Goal: Task Accomplishment & Management: Use online tool/utility

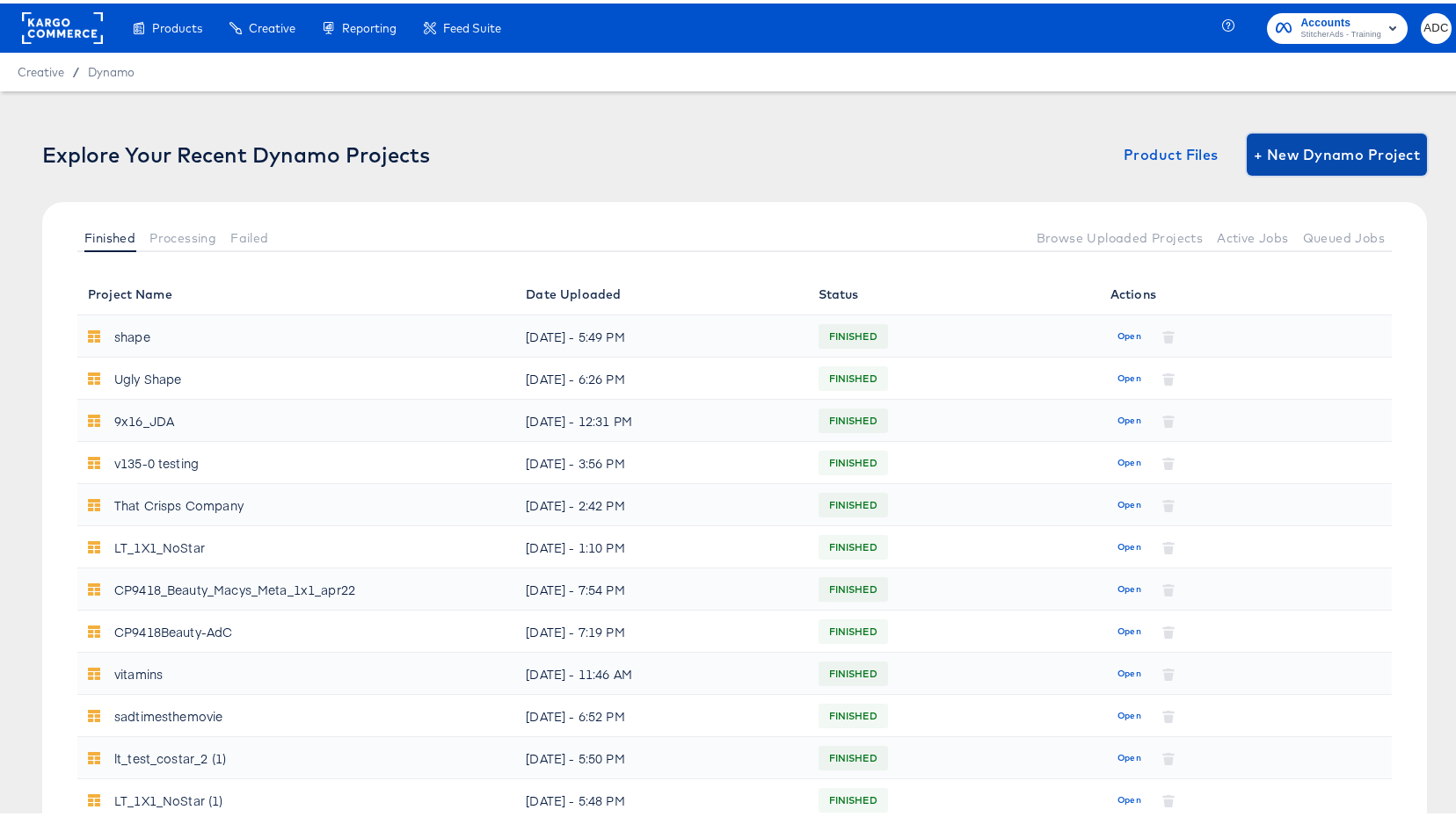
click at [1316, 147] on span "+ New Dynamo Project" at bounding box center [1336, 151] width 167 height 24
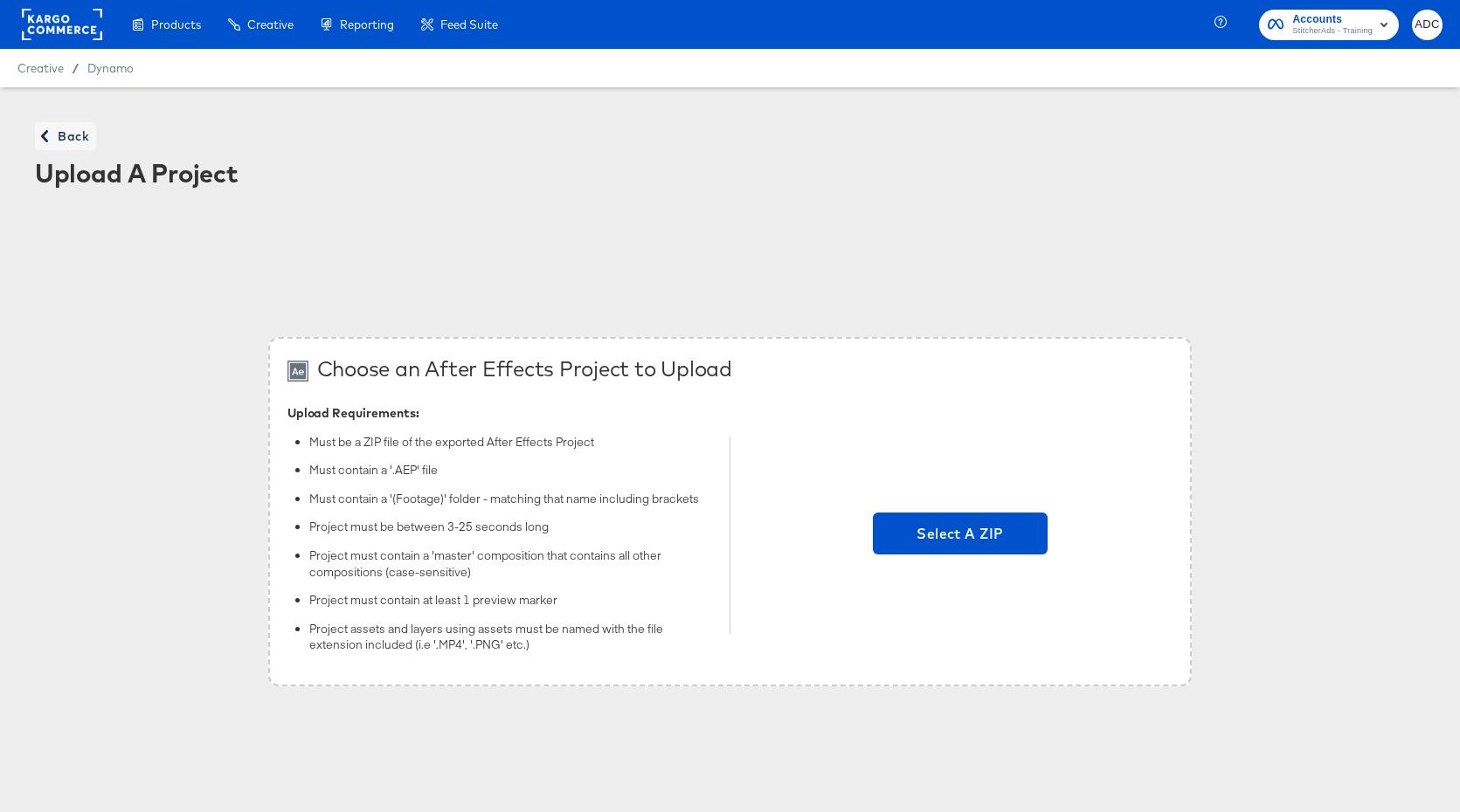
click at [918, 556] on div "Select A ZIP" at bounding box center [960, 535] width 426 height 264
click at [906, 545] on span "Select A ZIP" at bounding box center [959, 534] width 161 height 24
click at [960, 535] on input "Select A ZIP" at bounding box center [960, 535] width 0 height 0
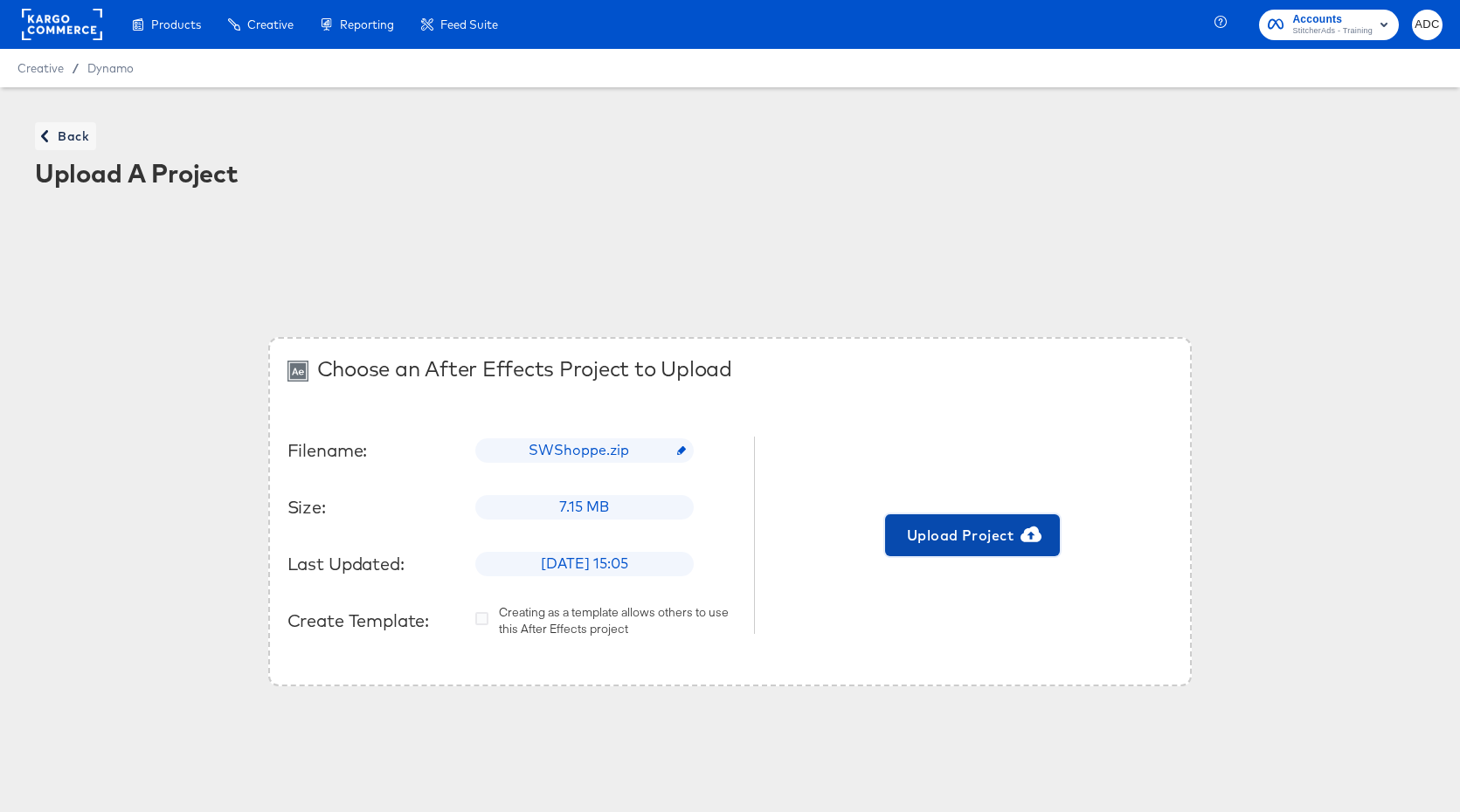
click at [928, 537] on span "Upload Project" at bounding box center [972, 535] width 161 height 24
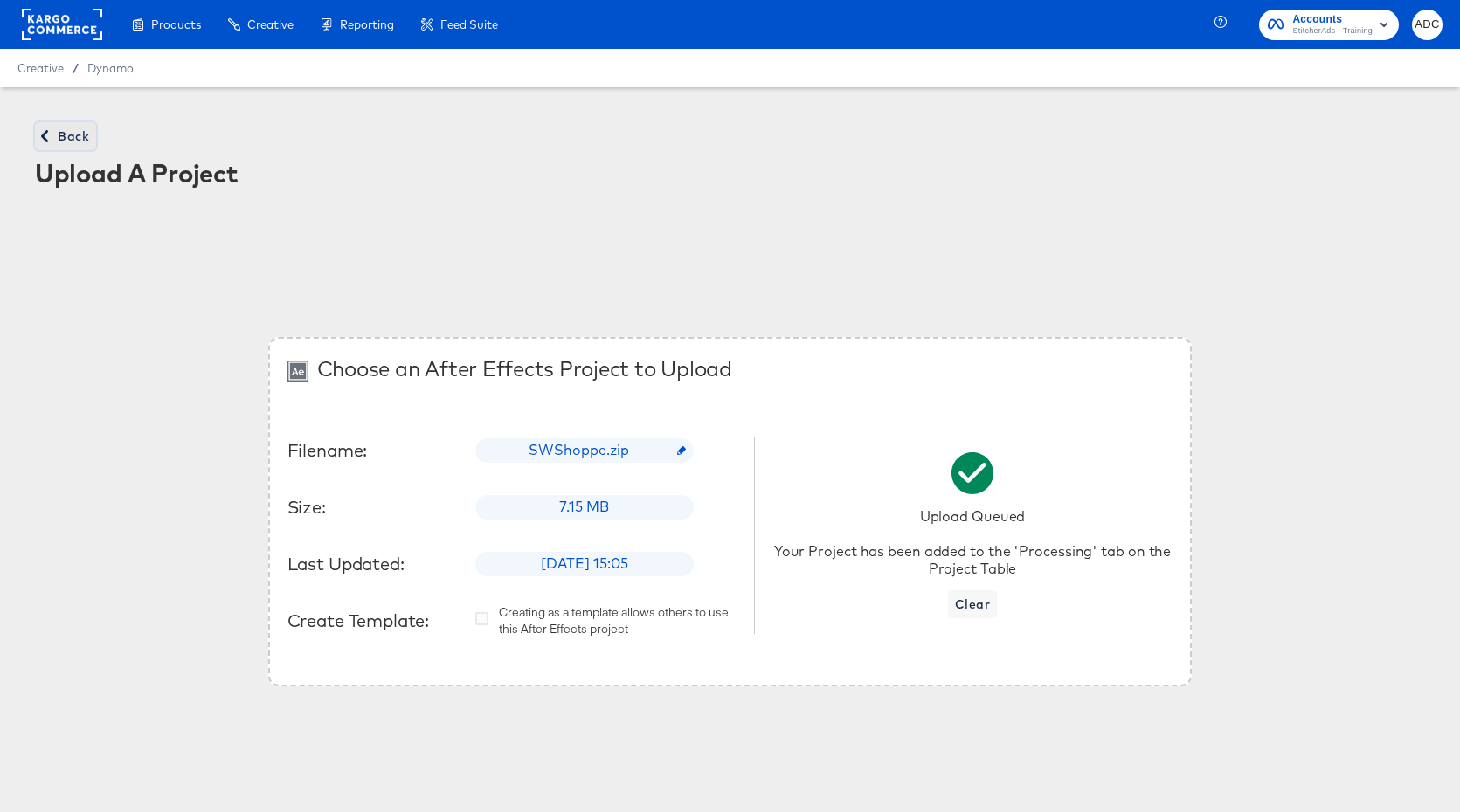
click at [56, 143] on span "Back" at bounding box center [65, 136] width 47 height 21
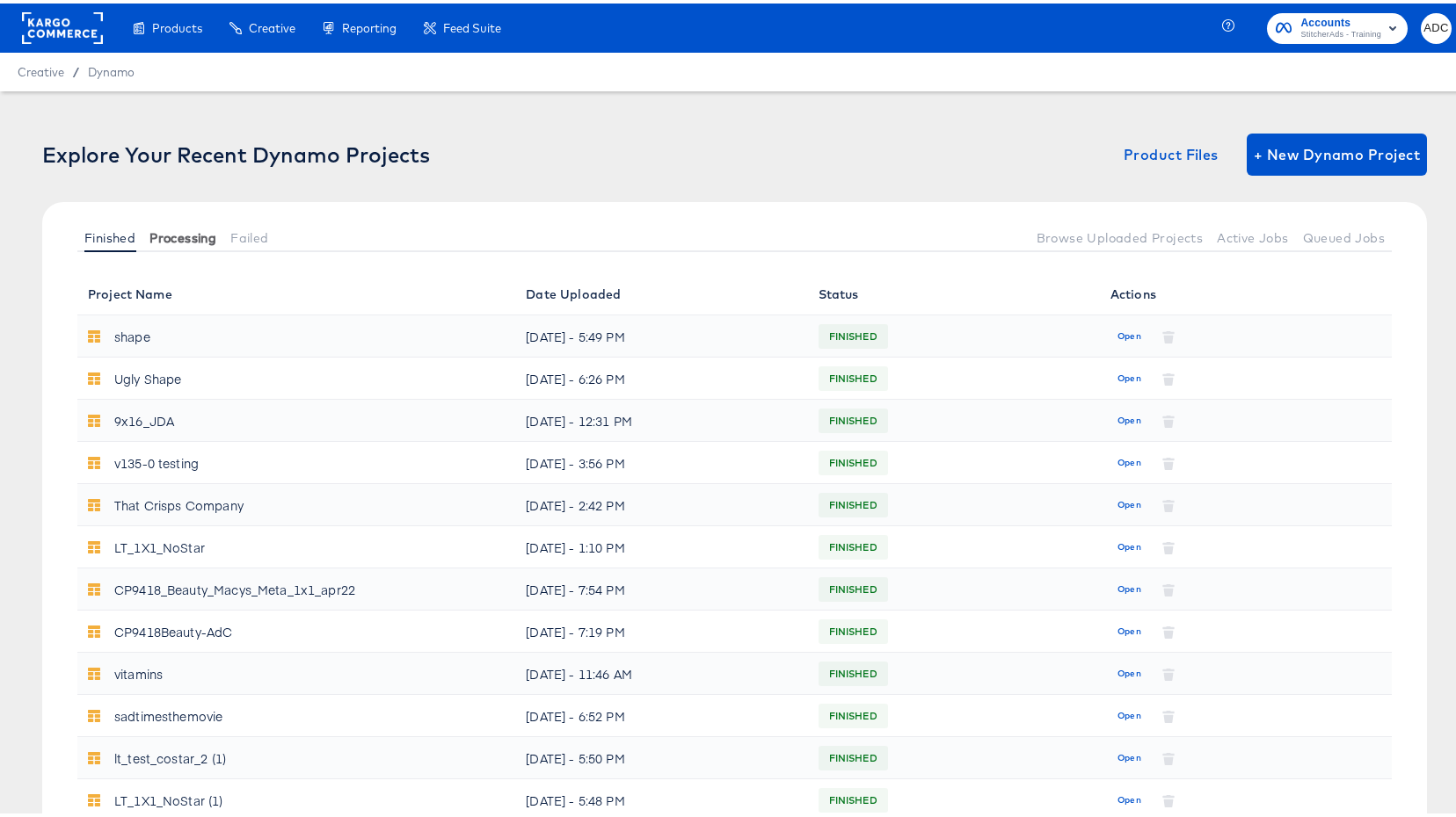
click at [184, 238] on span "Processing" at bounding box center [183, 234] width 67 height 14
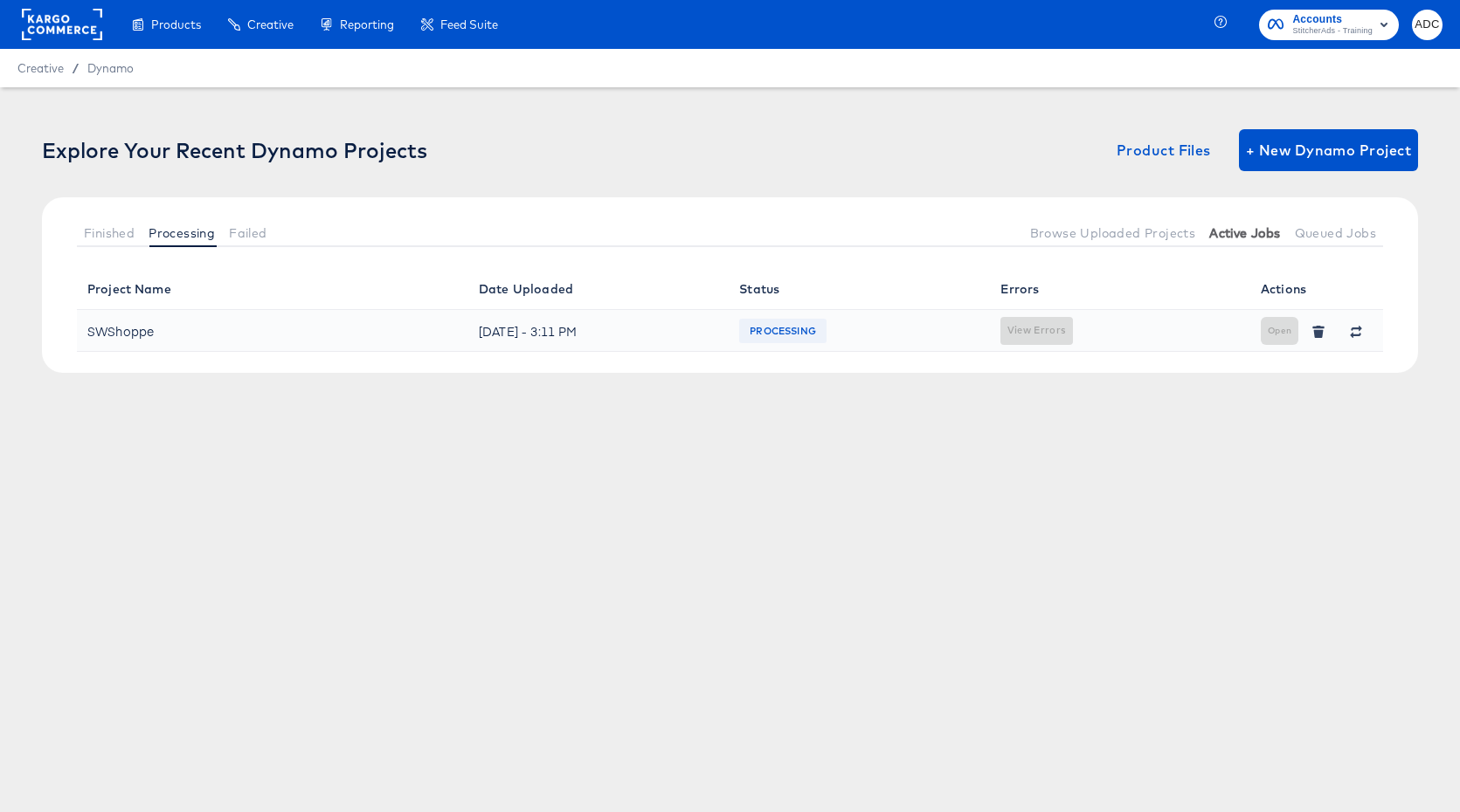
click at [1245, 233] on span "Active Jobs" at bounding box center [1245, 233] width 71 height 14
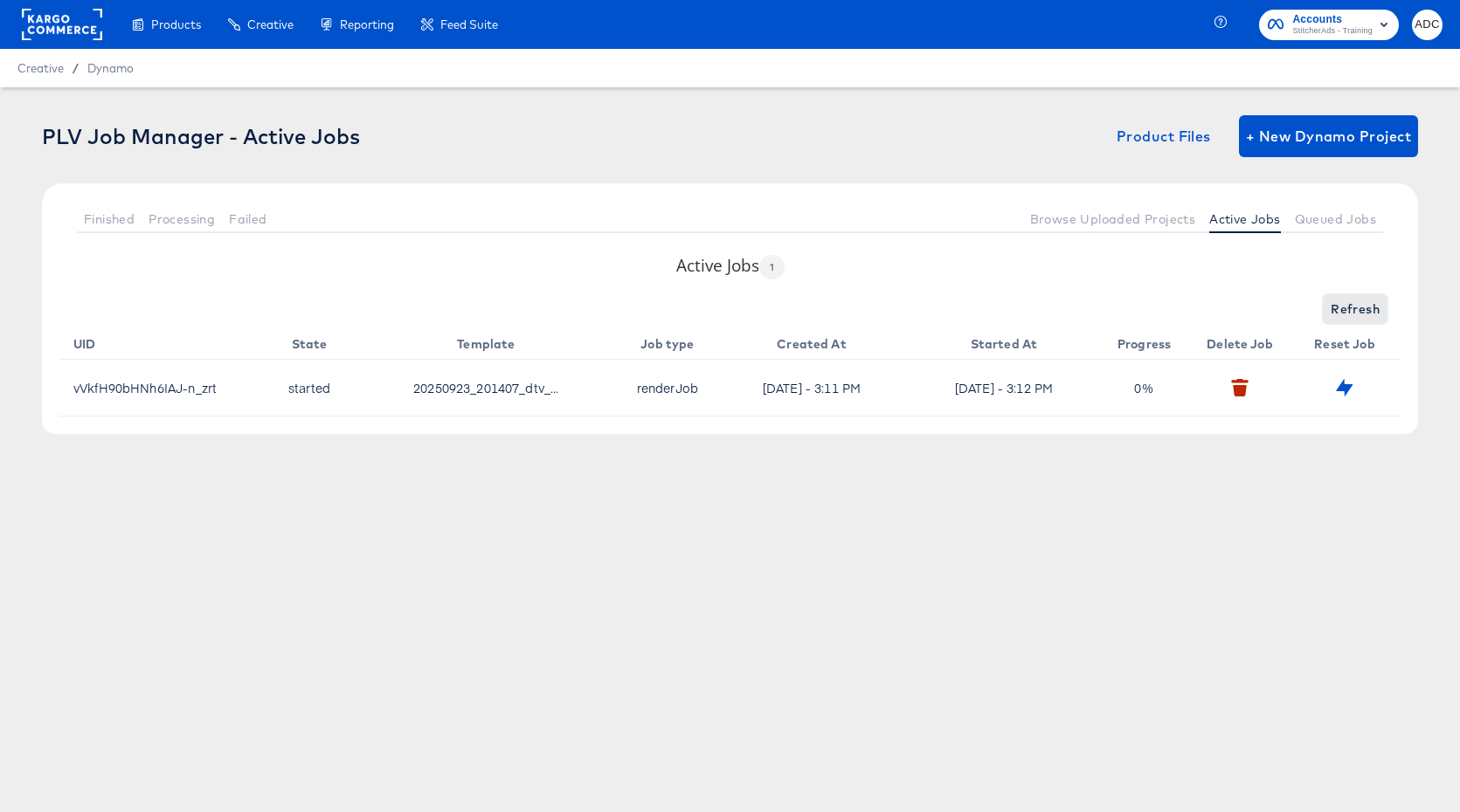
click at [1347, 305] on span "Refresh" at bounding box center [1355, 310] width 49 height 21
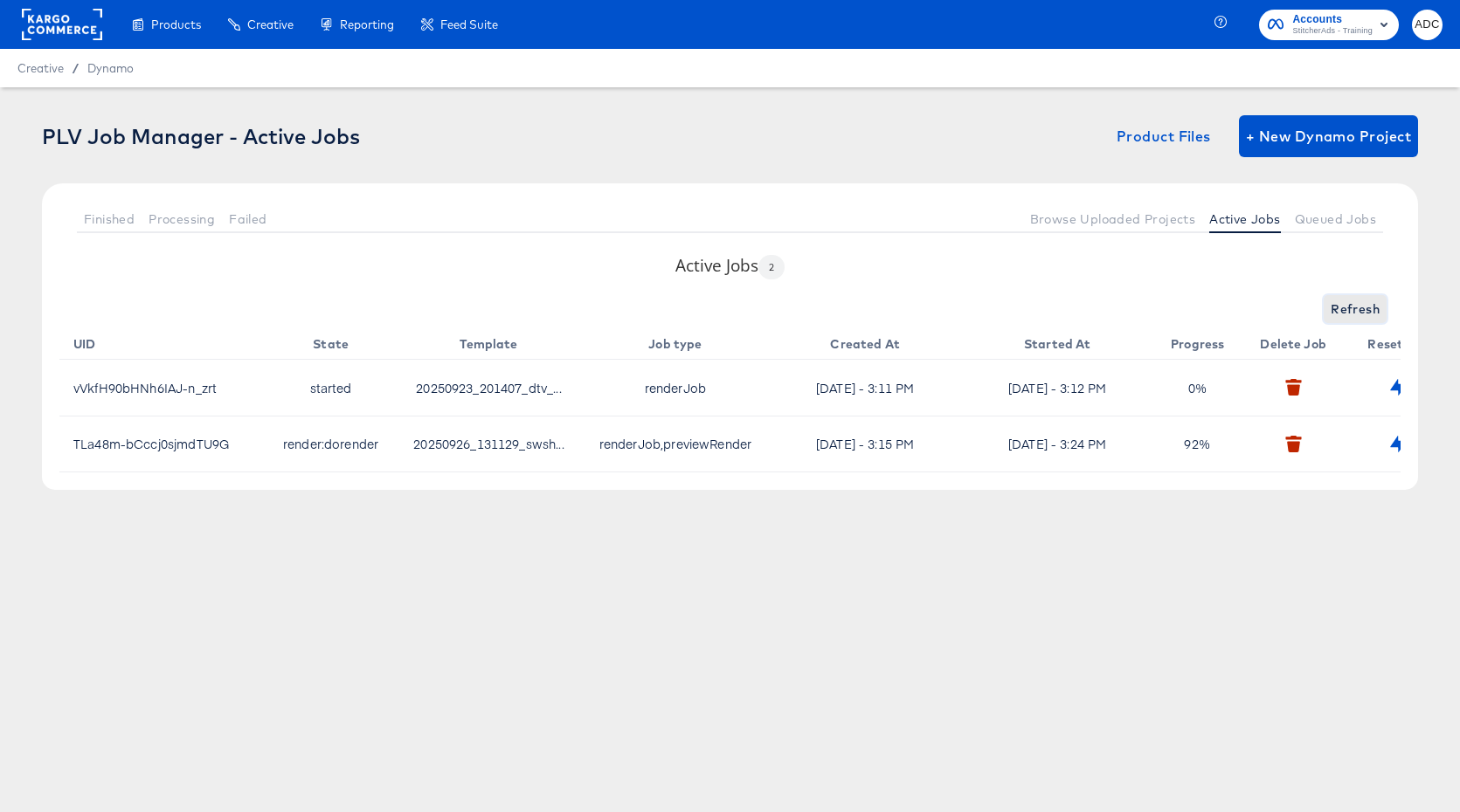
click at [1360, 309] on span "Refresh" at bounding box center [1355, 310] width 49 height 21
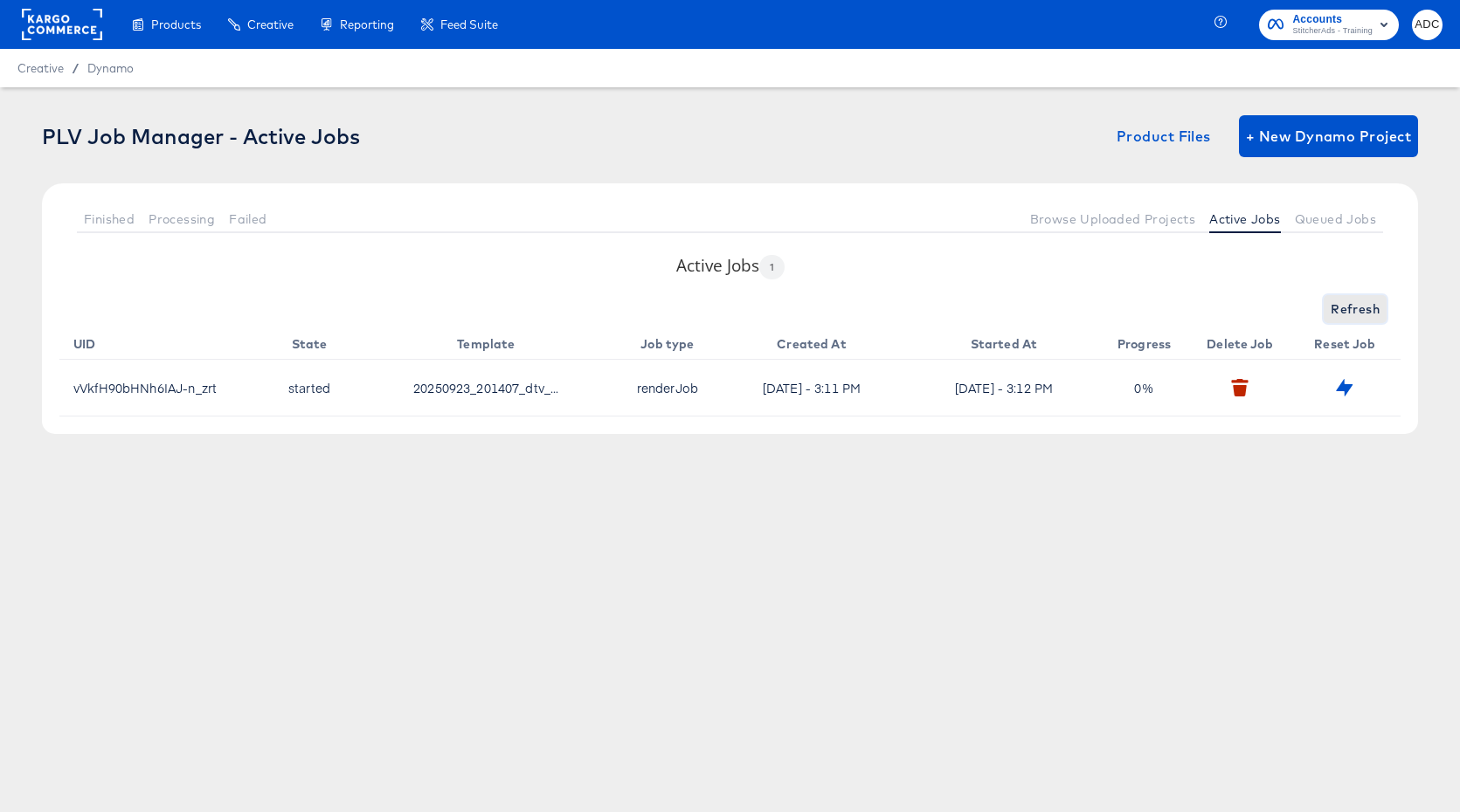
click at [1349, 310] on span "Refresh" at bounding box center [1355, 310] width 49 height 21
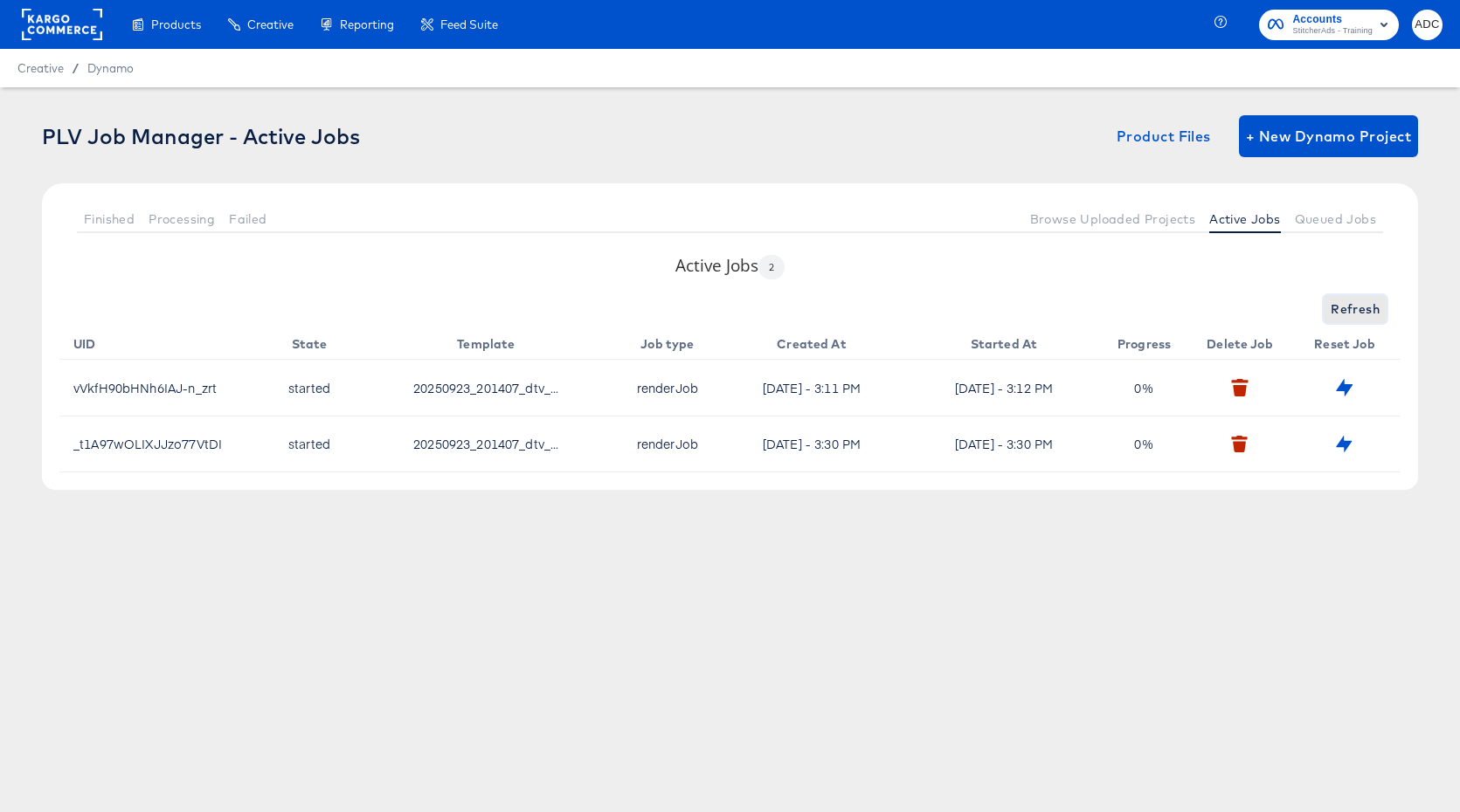
click at [1367, 319] on span "Refresh" at bounding box center [1355, 310] width 49 height 21
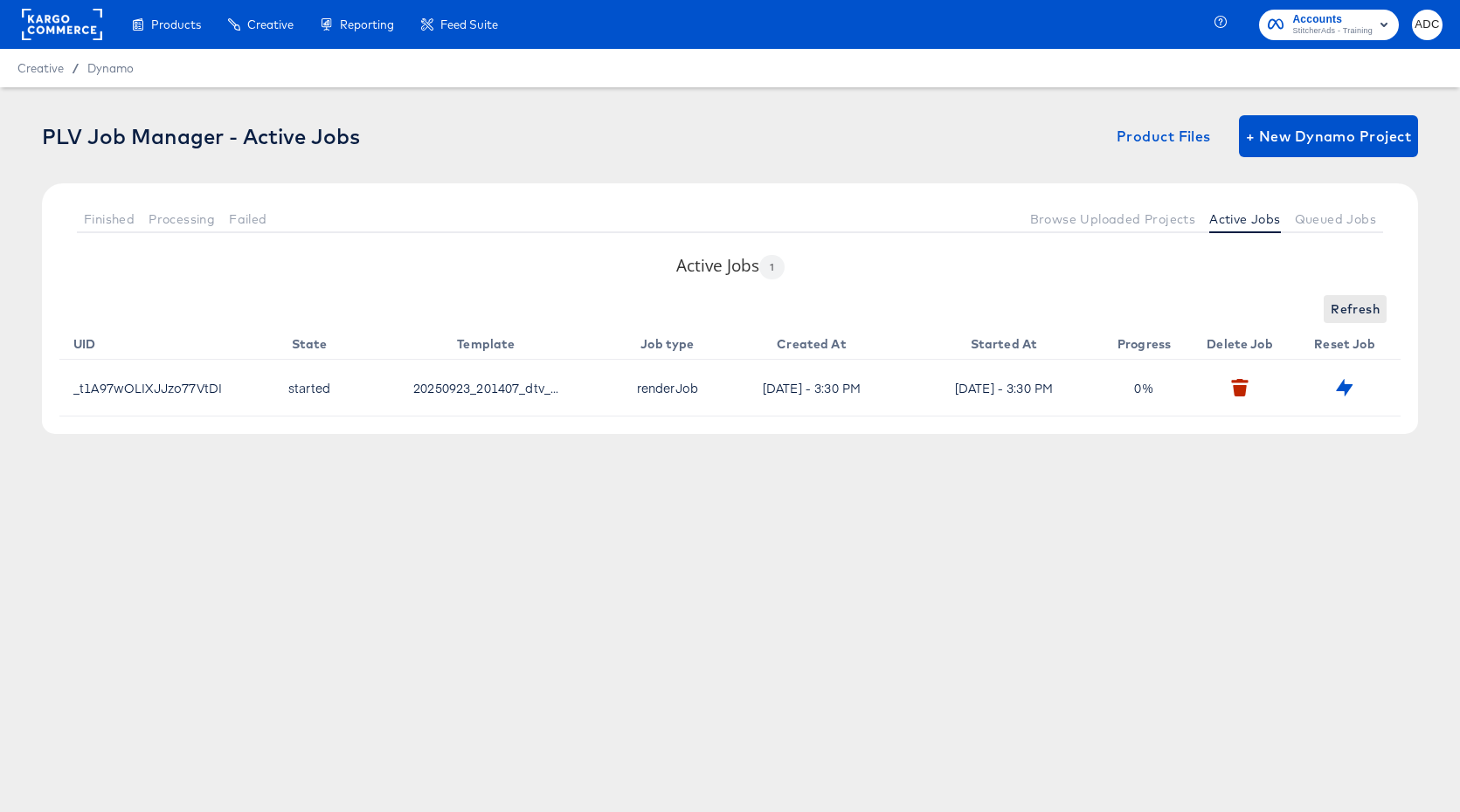
click at [1343, 292] on div "Active Jobs 1 Refresh UID State Template Job type Created At Started At Progres…" at bounding box center [730, 344] width 1376 height 180
click at [1345, 296] on button "Refresh" at bounding box center [1355, 309] width 63 height 28
click at [1359, 314] on span "Refresh" at bounding box center [1355, 310] width 49 height 21
click at [1246, 382] on icon "button" at bounding box center [1240, 381] width 16 height 4
click at [1245, 390] on icon "button" at bounding box center [1240, 391] width 13 height 12
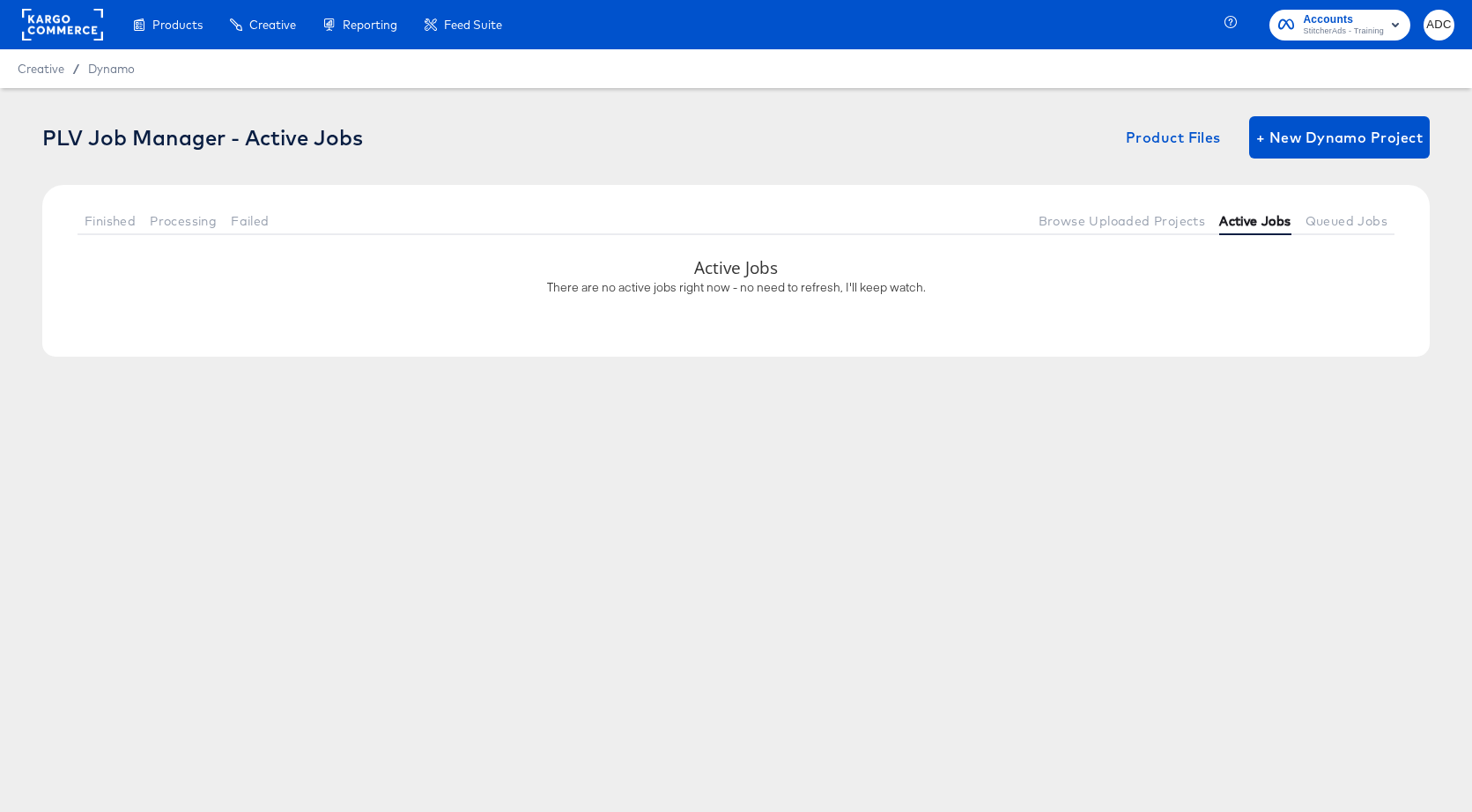
click at [1222, 218] on span "Active Jobs" at bounding box center [1255, 221] width 72 height 14
click at [1335, 228] on button "Queued Jobs" at bounding box center [1346, 221] width 96 height 29
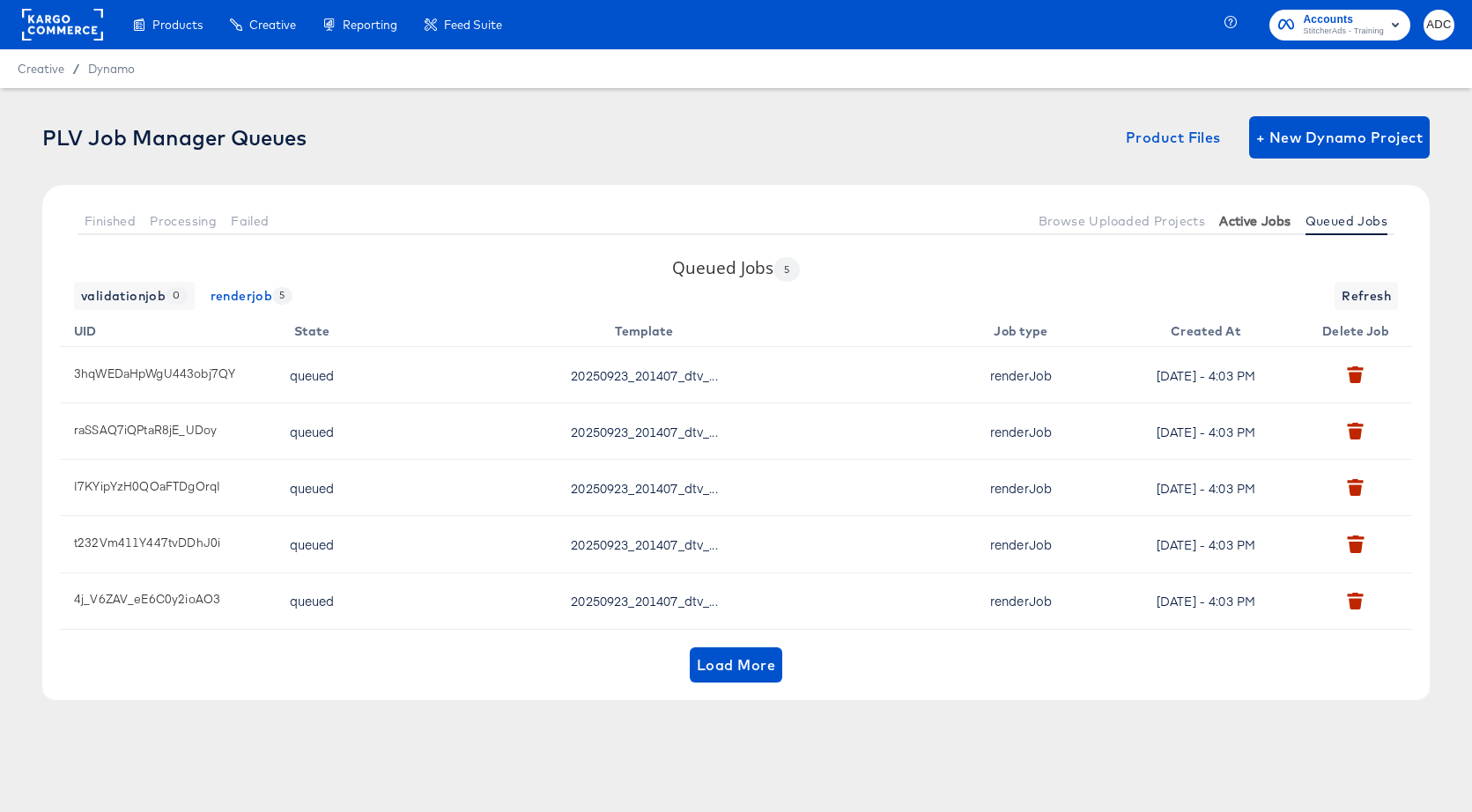
click at [1265, 221] on span "Active Jobs" at bounding box center [1255, 221] width 72 height 14
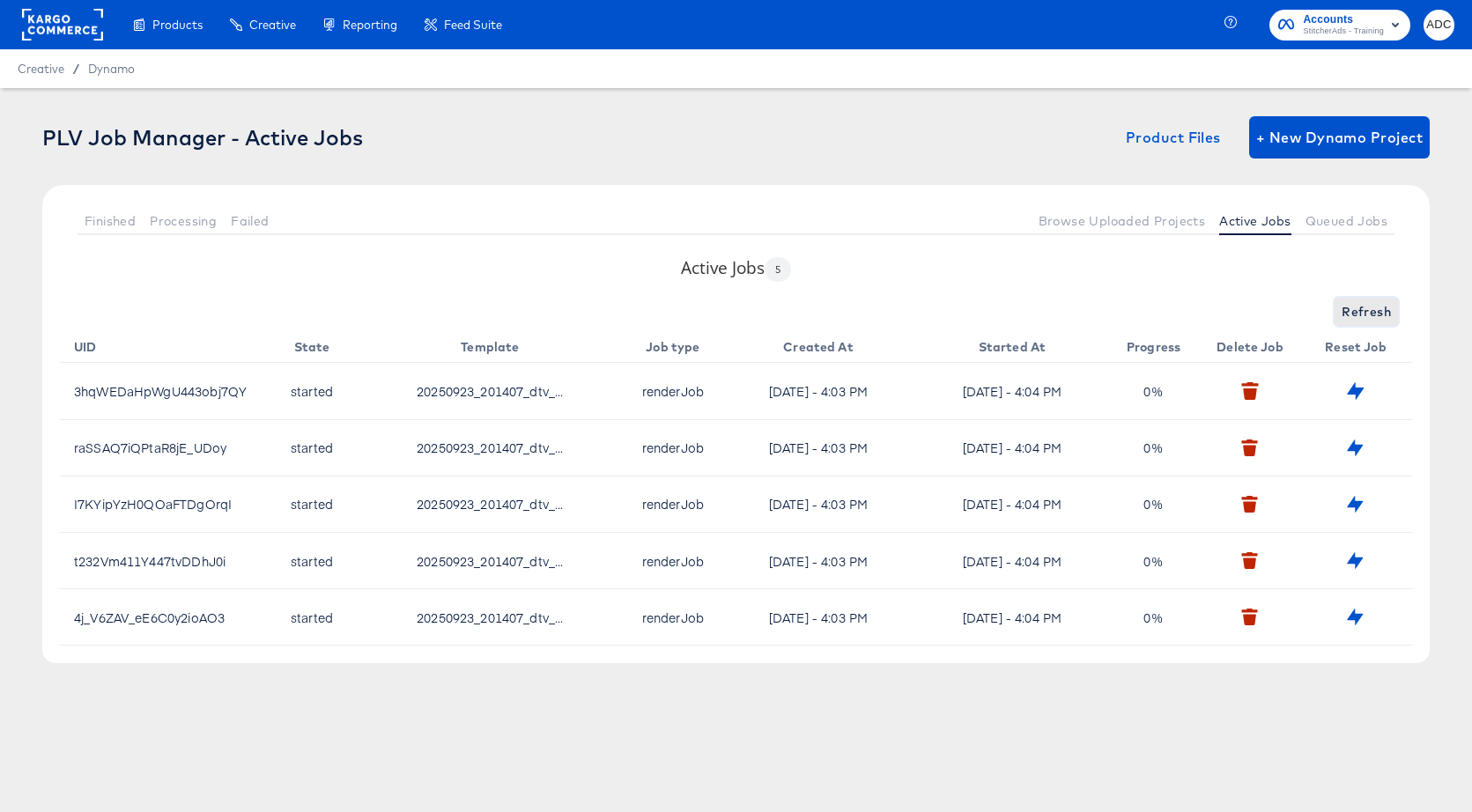
click at [1369, 308] on span "Refresh" at bounding box center [1366, 312] width 49 height 22
click at [1370, 308] on span "Refresh" at bounding box center [1366, 312] width 49 height 22
click at [1371, 309] on span "Refreshing..." at bounding box center [1351, 312] width 81 height 22
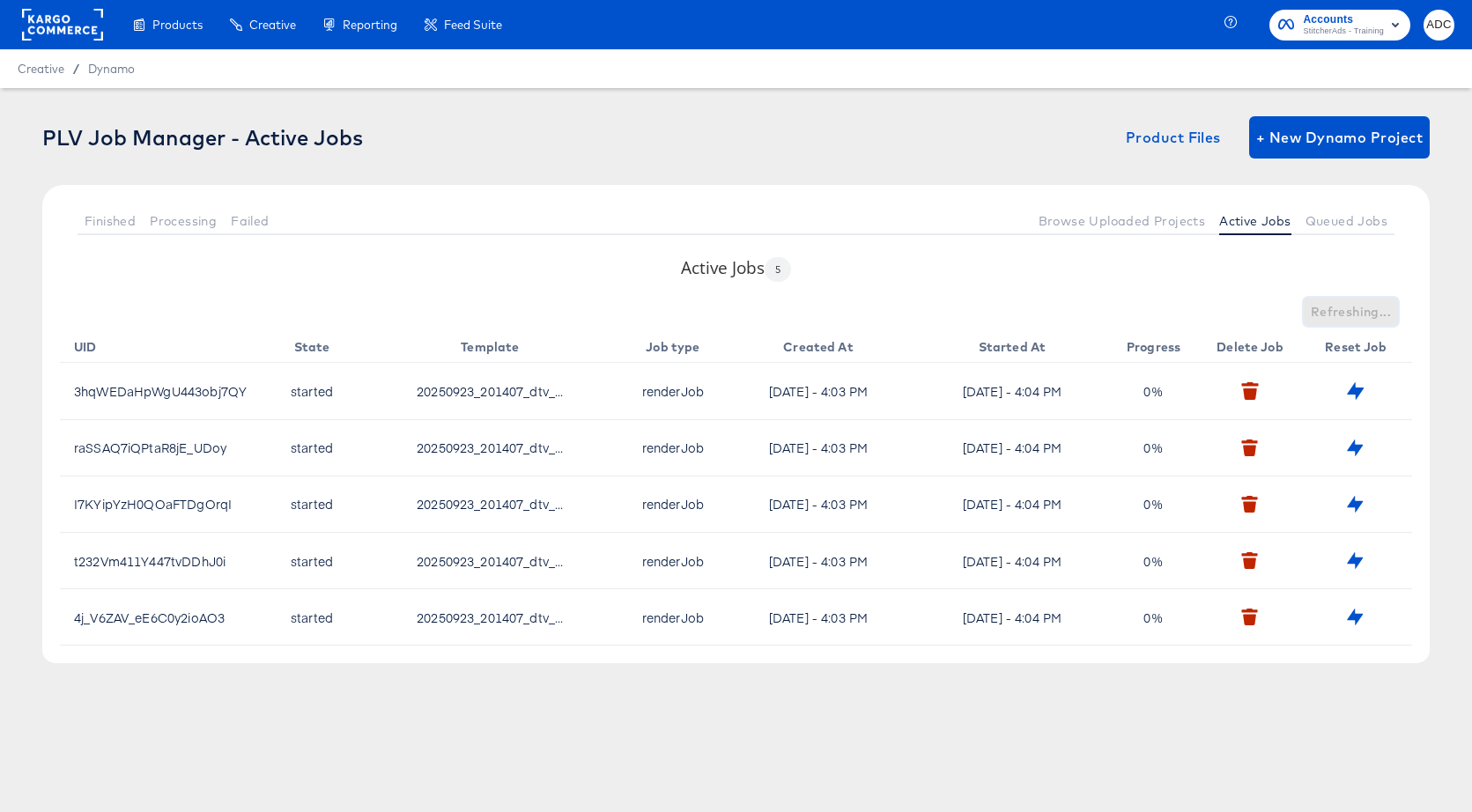
click at [1371, 309] on span "Refreshing..." at bounding box center [1351, 312] width 81 height 22
click at [1371, 309] on span "Refresh" at bounding box center [1366, 312] width 49 height 22
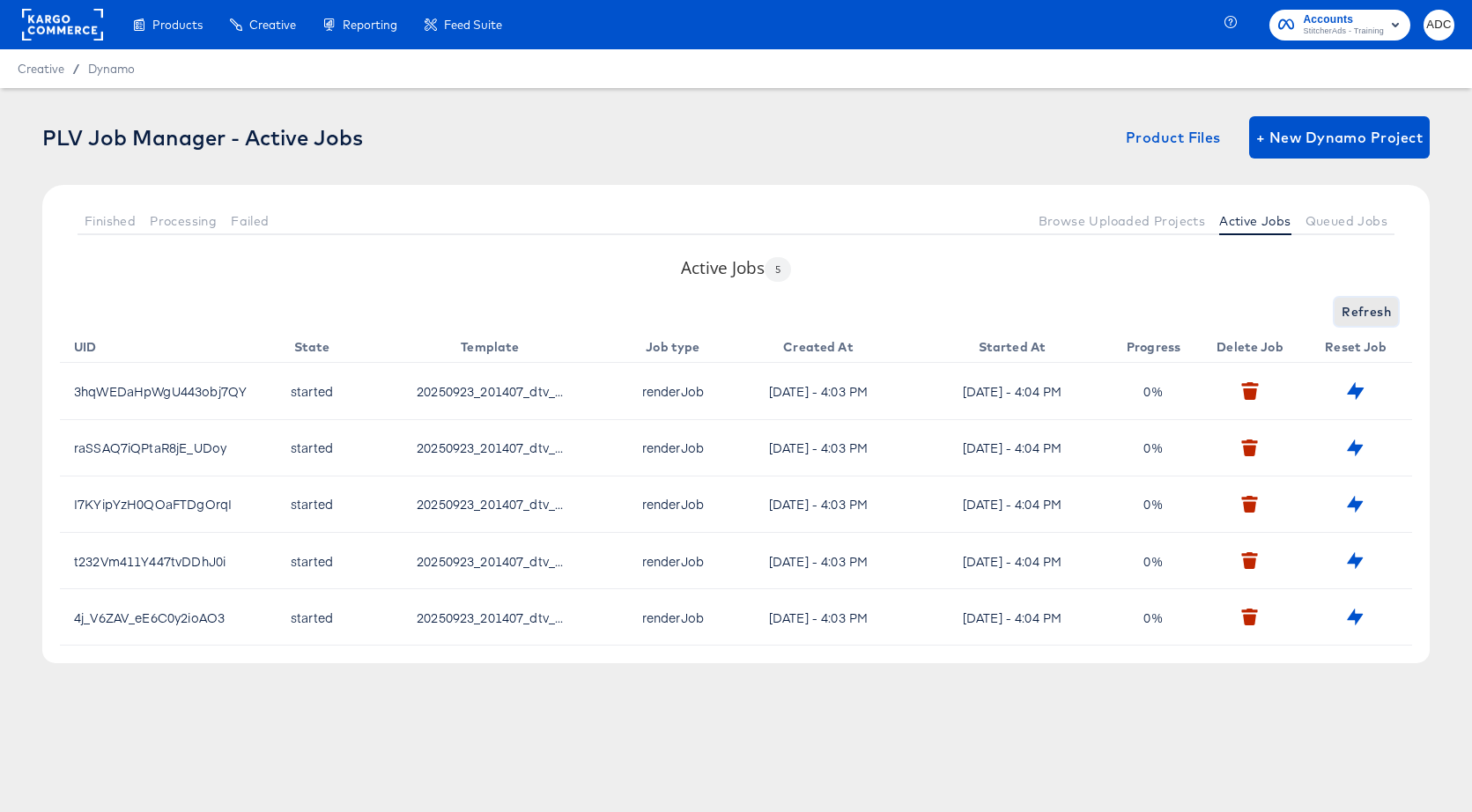
click at [1371, 309] on span "Refresh" at bounding box center [1366, 312] width 49 height 22
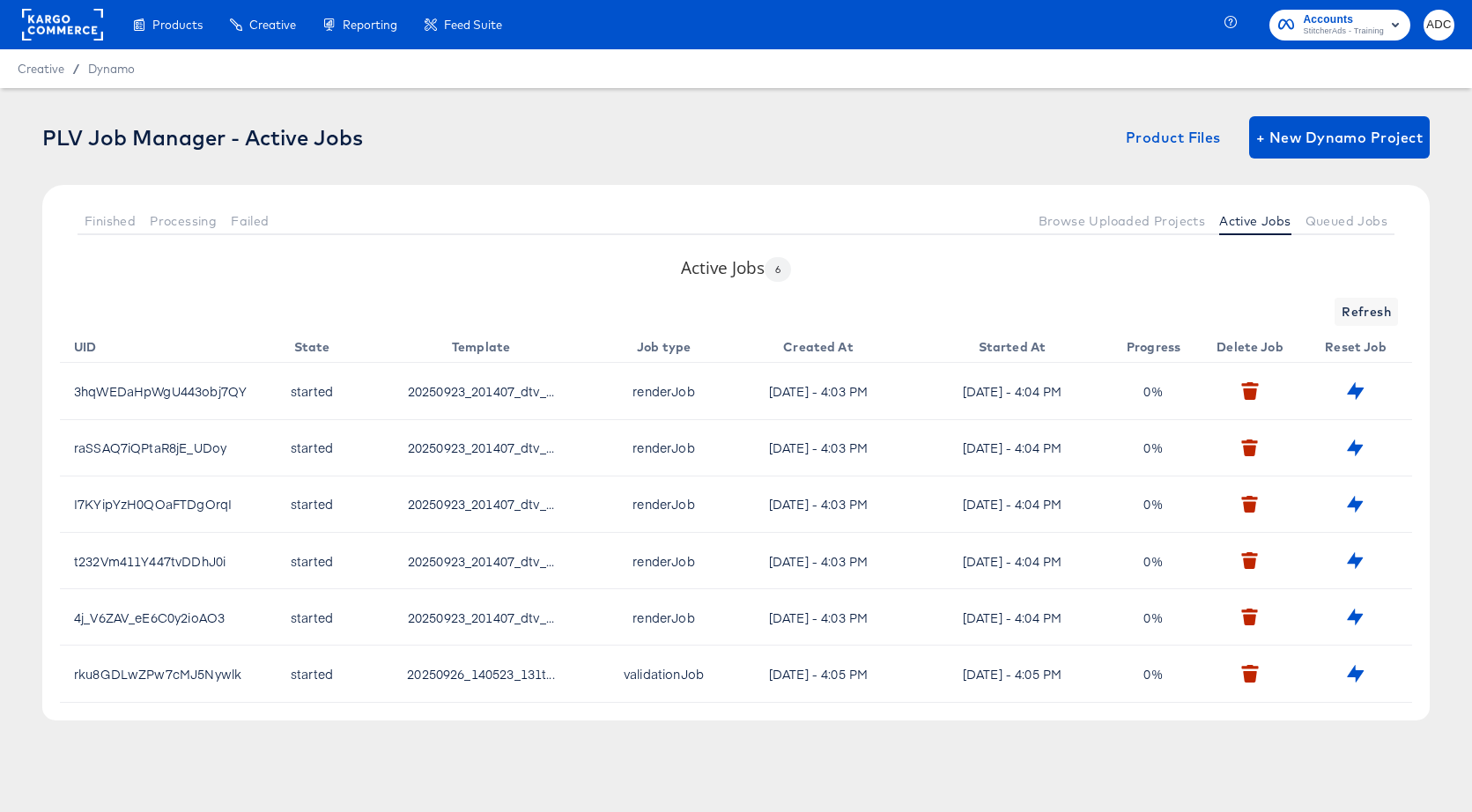
click at [510, 678] on span "20250926_140523_131t..." at bounding box center [480, 674] width 147 height 18
click at [1363, 223] on span "Queued Jobs" at bounding box center [1346, 221] width 82 height 14
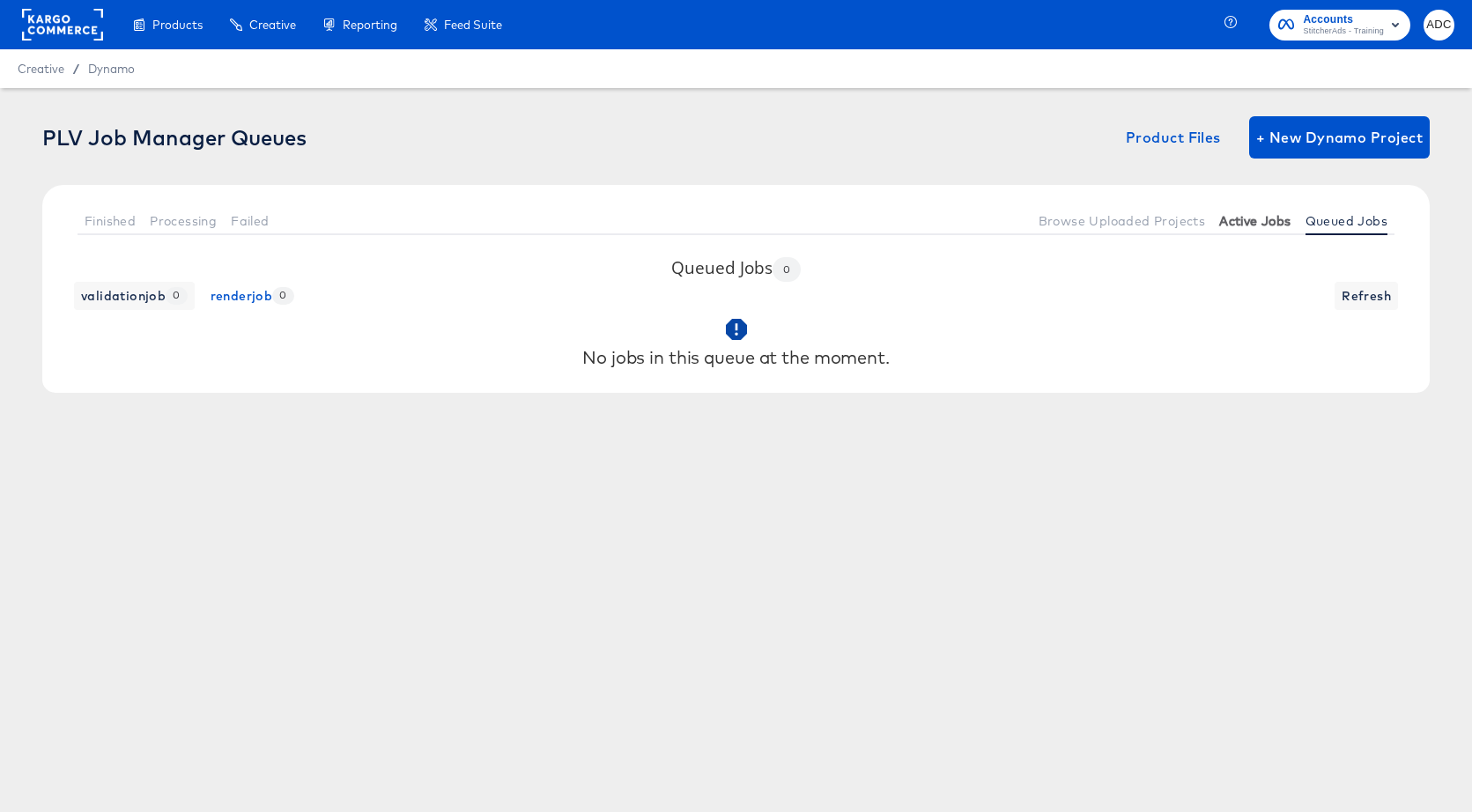
click at [1231, 219] on span "Active Jobs" at bounding box center [1255, 221] width 72 height 14
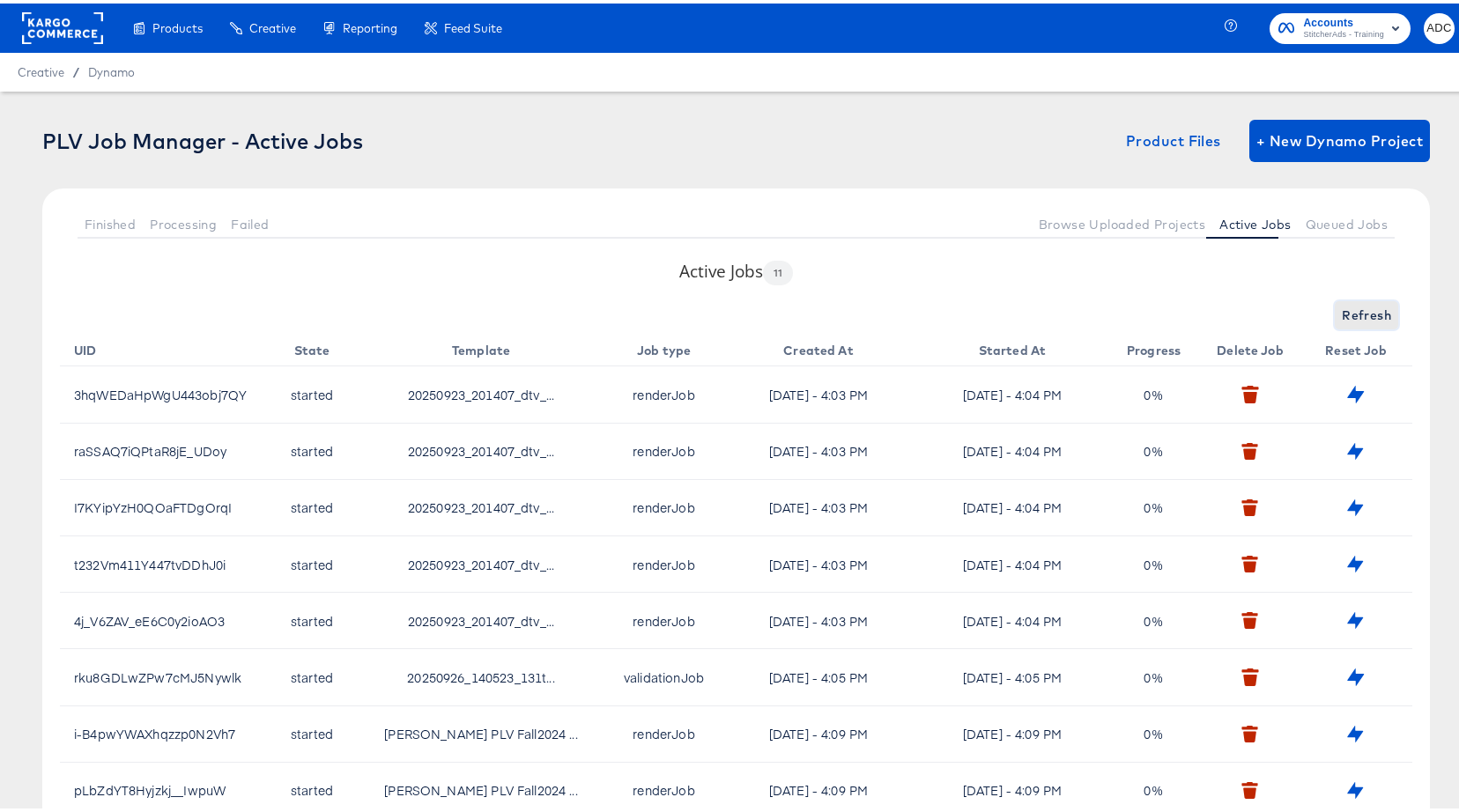
click at [1350, 318] on span "Refresh" at bounding box center [1366, 312] width 49 height 22
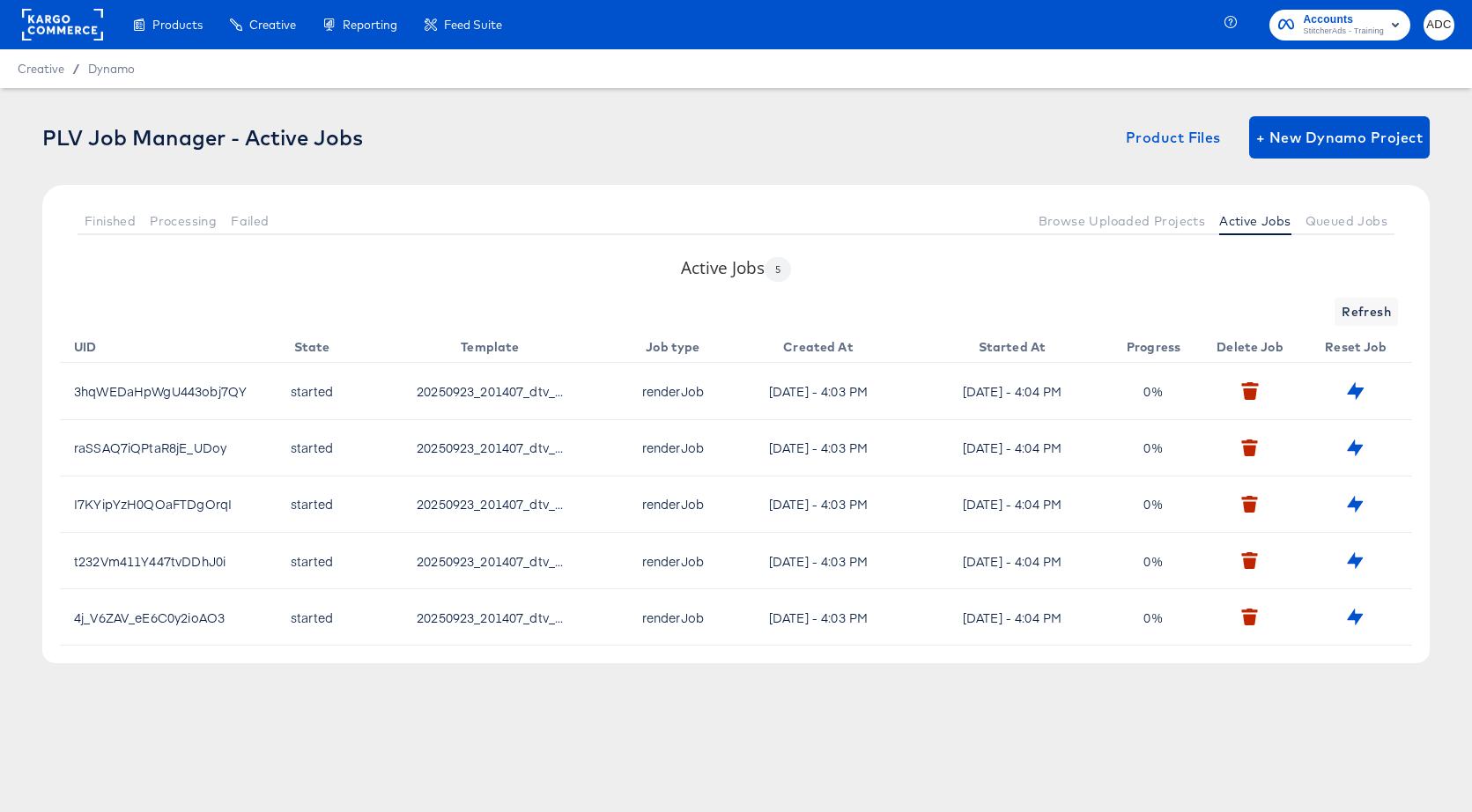
click at [466, 454] on span "20250923_201407_dtv_..." at bounding box center [489, 448] width 146 height 18
click at [1340, 300] on button "Refresh" at bounding box center [1366, 311] width 64 height 28
click at [1354, 312] on span "Refresh" at bounding box center [1366, 312] width 49 height 22
click at [1355, 312] on span "Refresh" at bounding box center [1366, 312] width 49 height 22
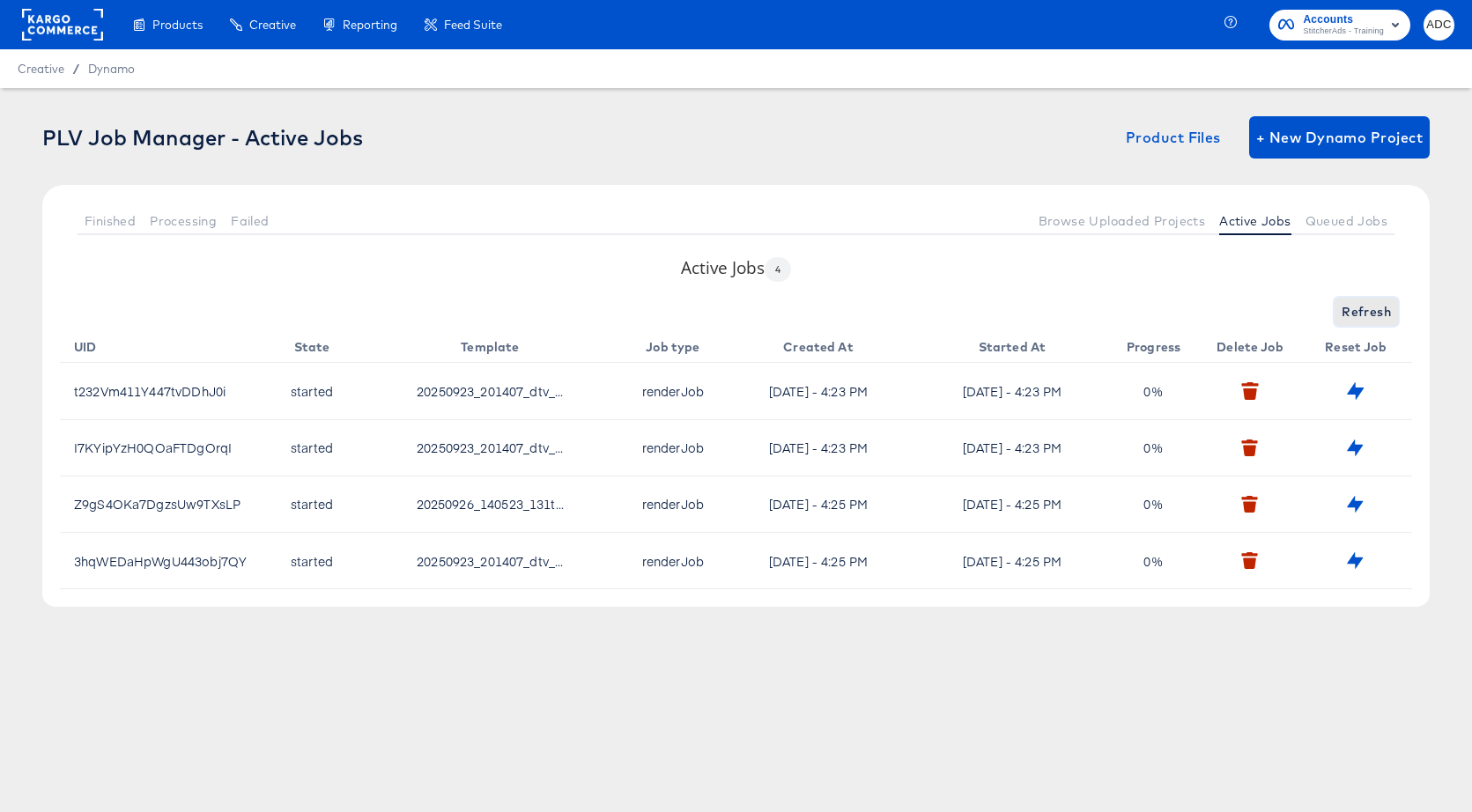
click at [1348, 305] on span "Refresh" at bounding box center [1366, 312] width 49 height 22
click at [1340, 220] on span "Queued Jobs" at bounding box center [1346, 221] width 82 height 14
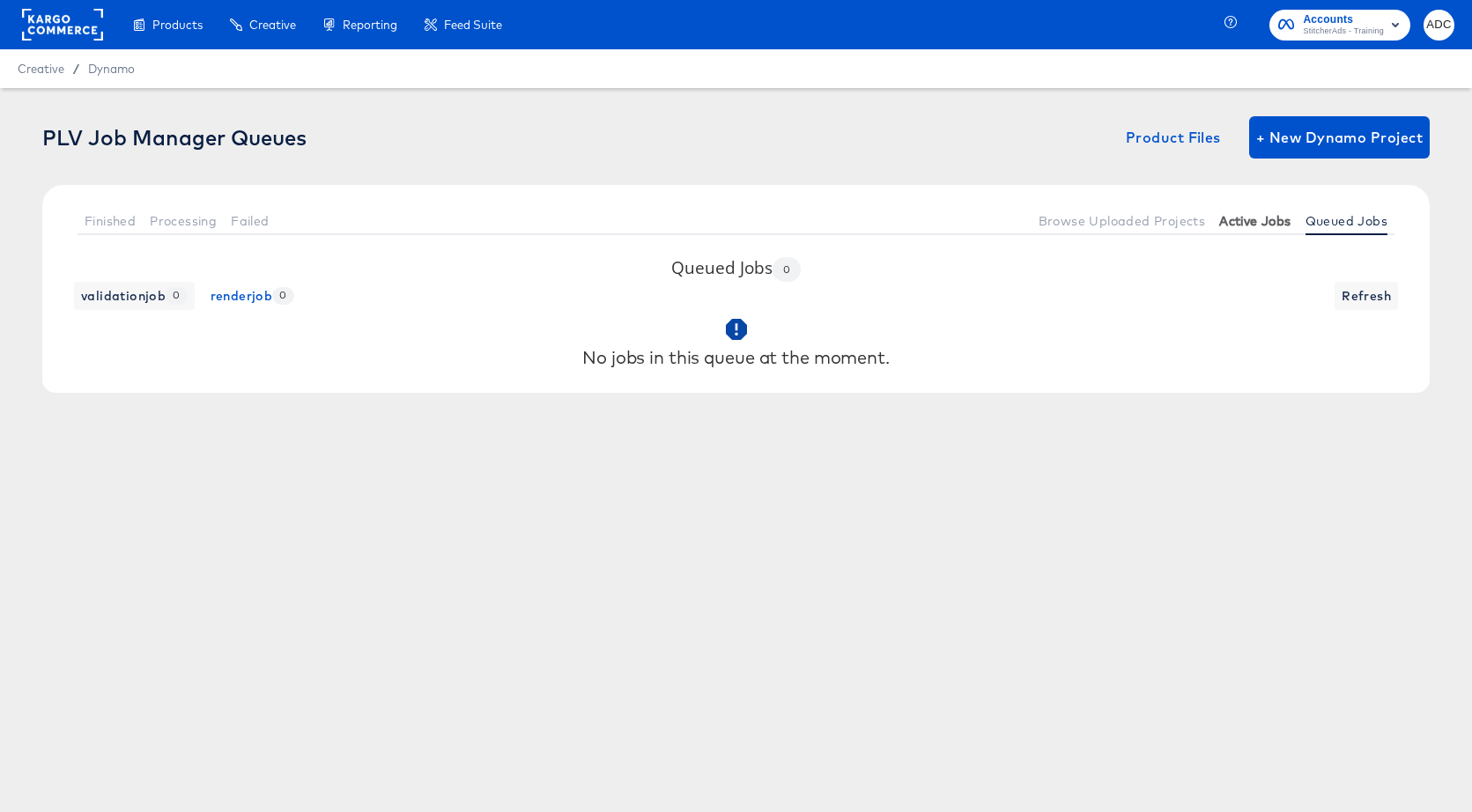
click at [1252, 226] on span "Active Jobs" at bounding box center [1255, 221] width 72 height 14
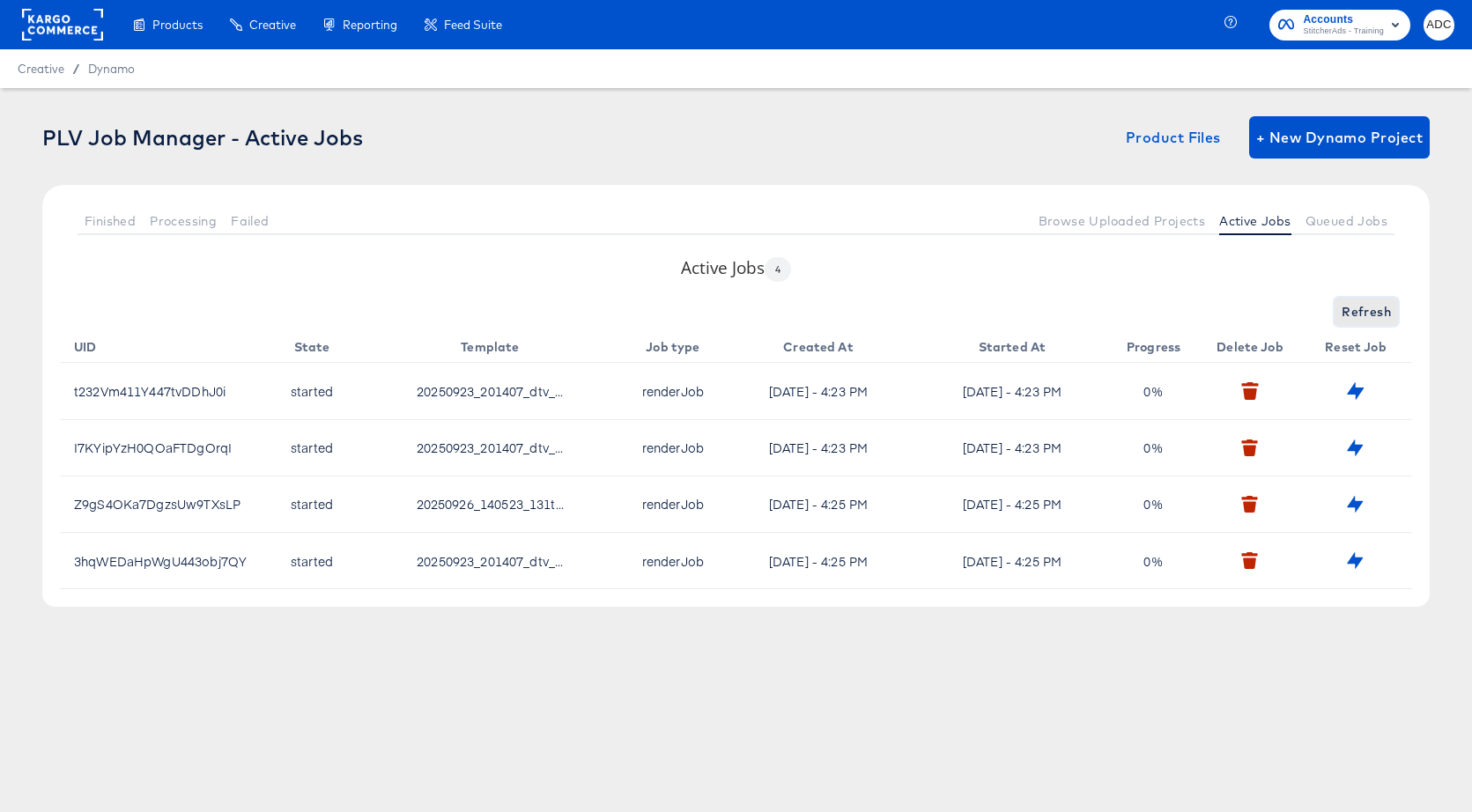
click at [1370, 316] on span "Refresh" at bounding box center [1366, 312] width 49 height 22
click at [1366, 316] on span "Refresh" at bounding box center [1366, 312] width 49 height 22
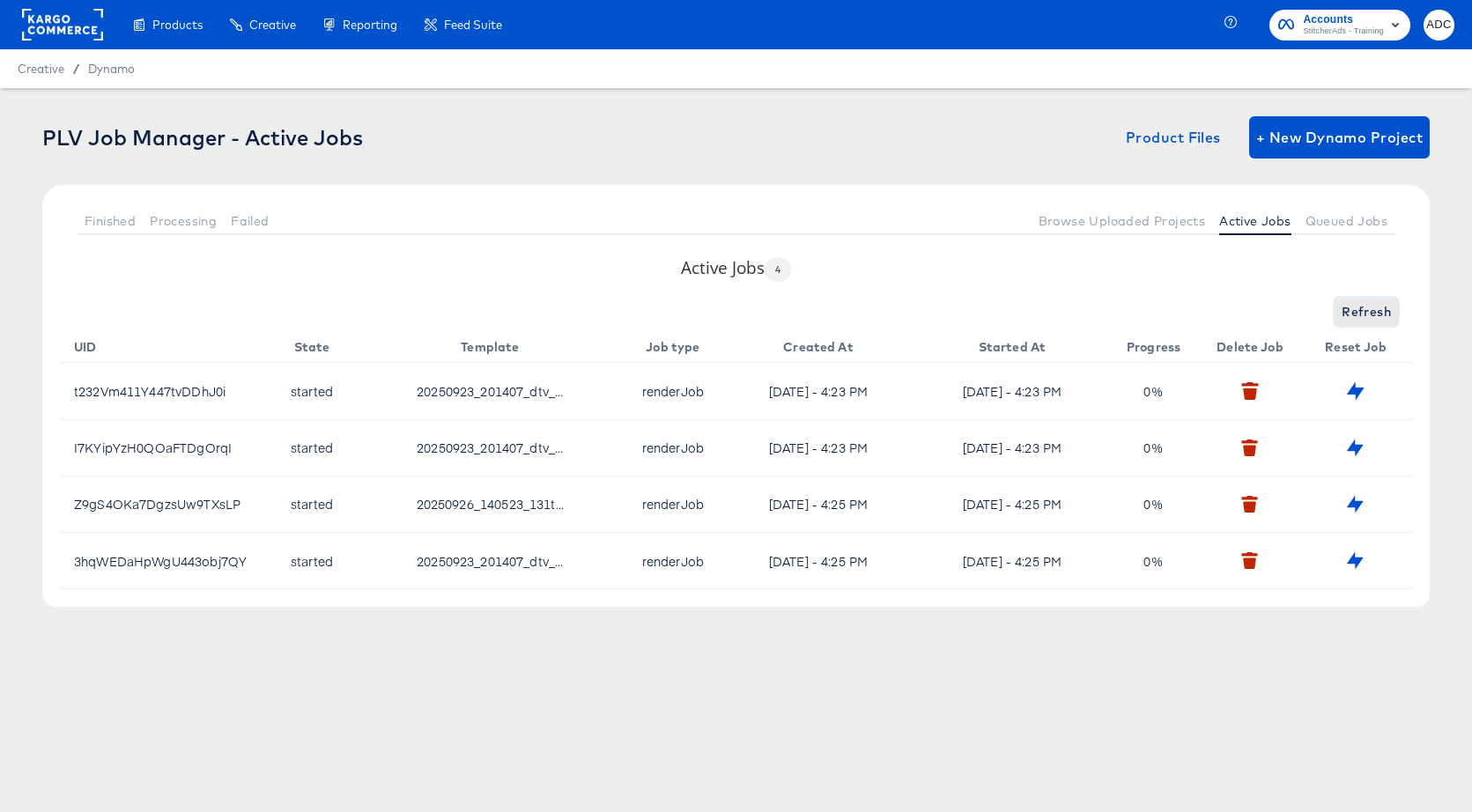
click at [1366, 316] on span "Refresh" at bounding box center [1366, 312] width 49 height 22
click at [1382, 304] on span "Refresh" at bounding box center [1366, 312] width 49 height 22
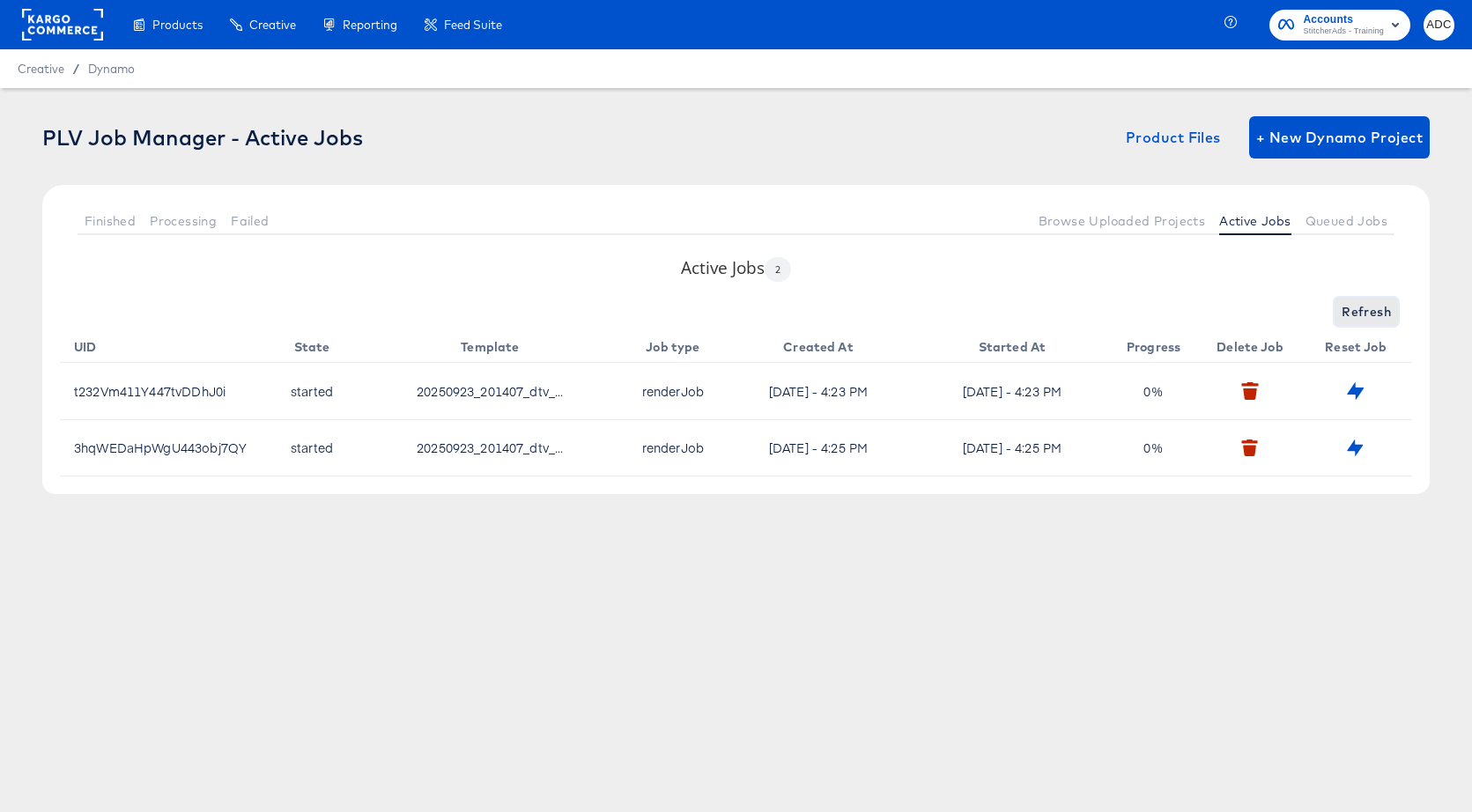
click at [1368, 314] on span "Refresh" at bounding box center [1366, 312] width 49 height 22
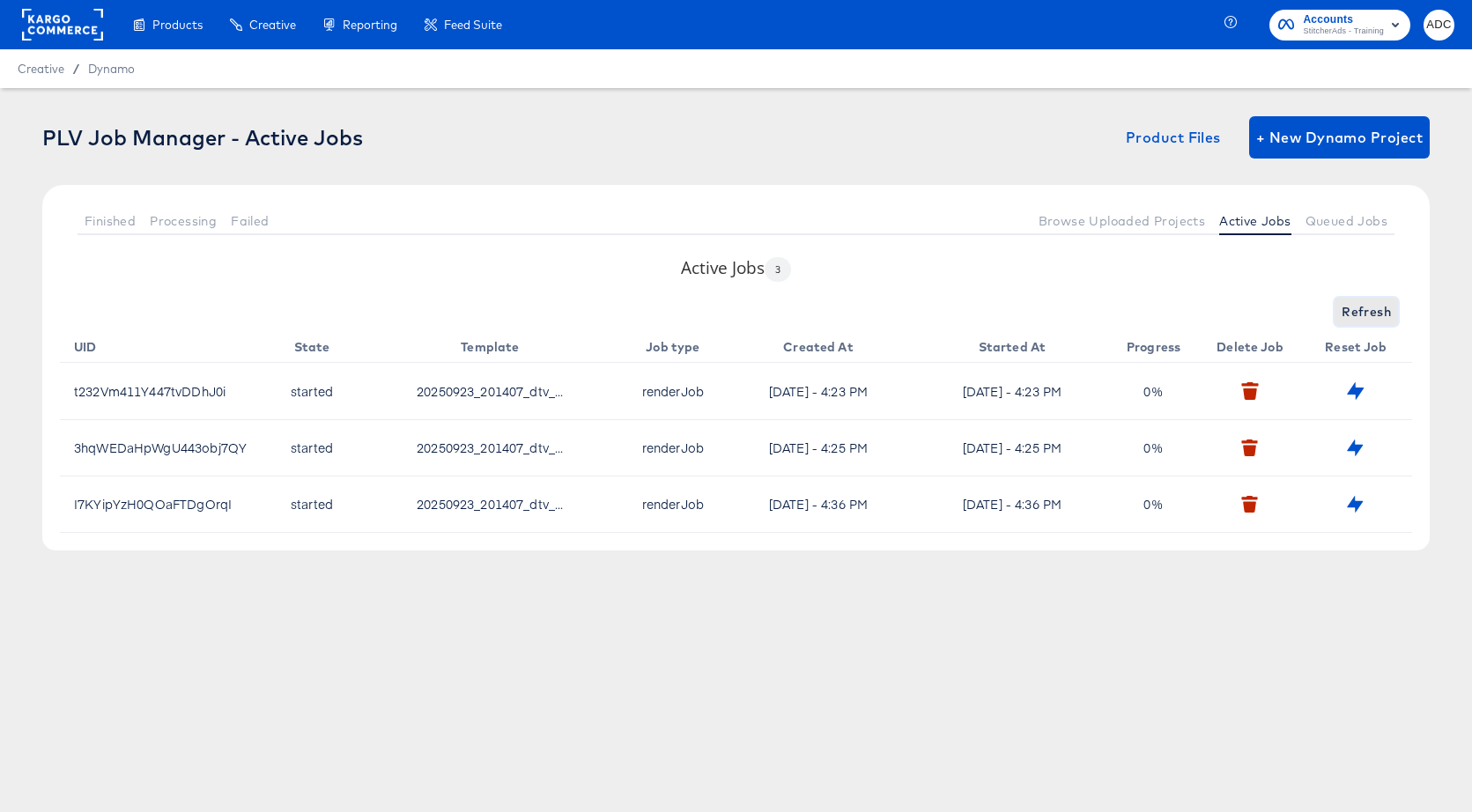
click at [1344, 307] on span "Refresh" at bounding box center [1366, 312] width 49 height 22
click at [1340, 214] on span "Queued Jobs" at bounding box center [1346, 221] width 82 height 14
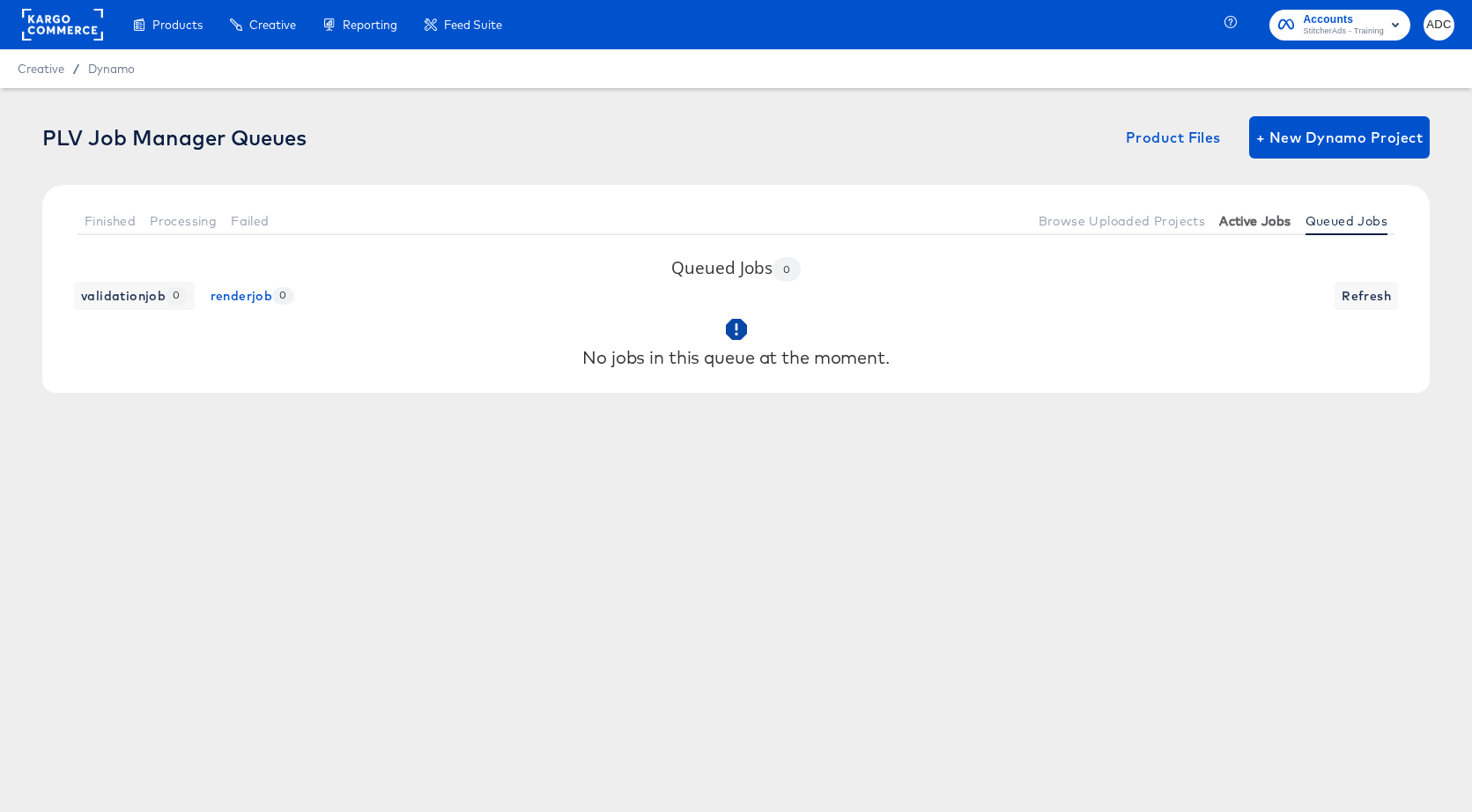
click at [1243, 219] on span "Active Jobs" at bounding box center [1255, 221] width 72 height 14
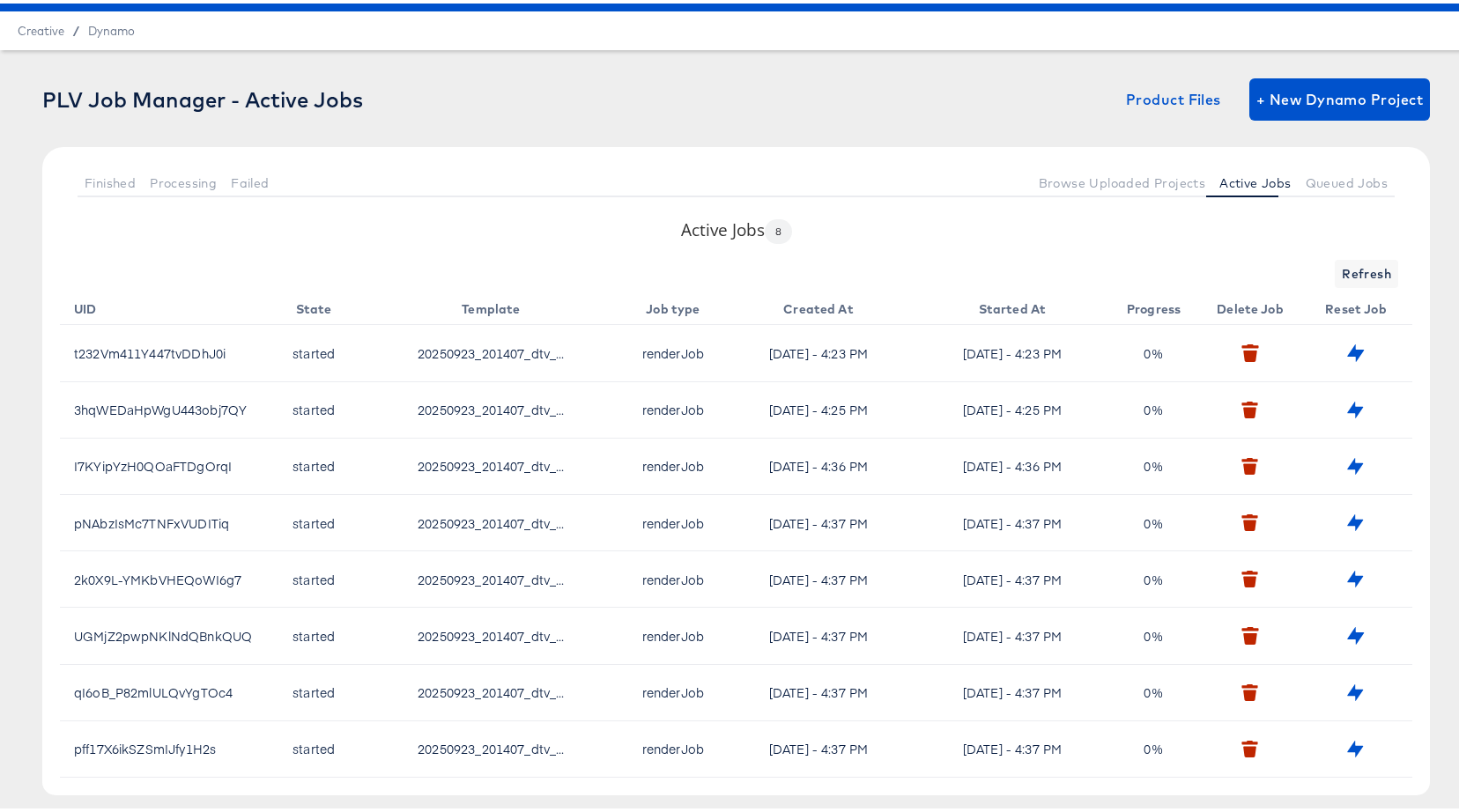
scroll to position [76, 0]
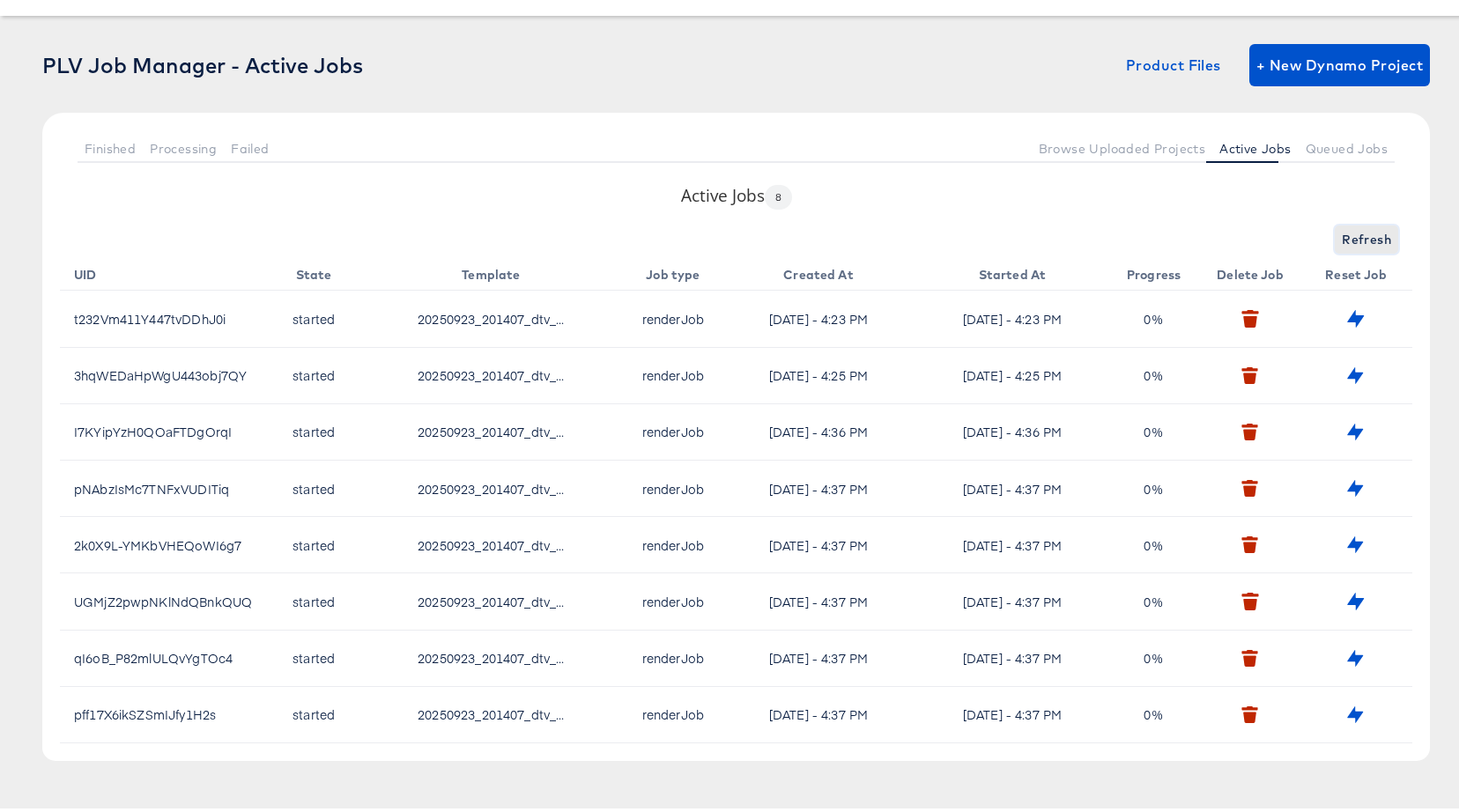
click at [1341, 235] on span "Refresh" at bounding box center [1366, 237] width 49 height 22
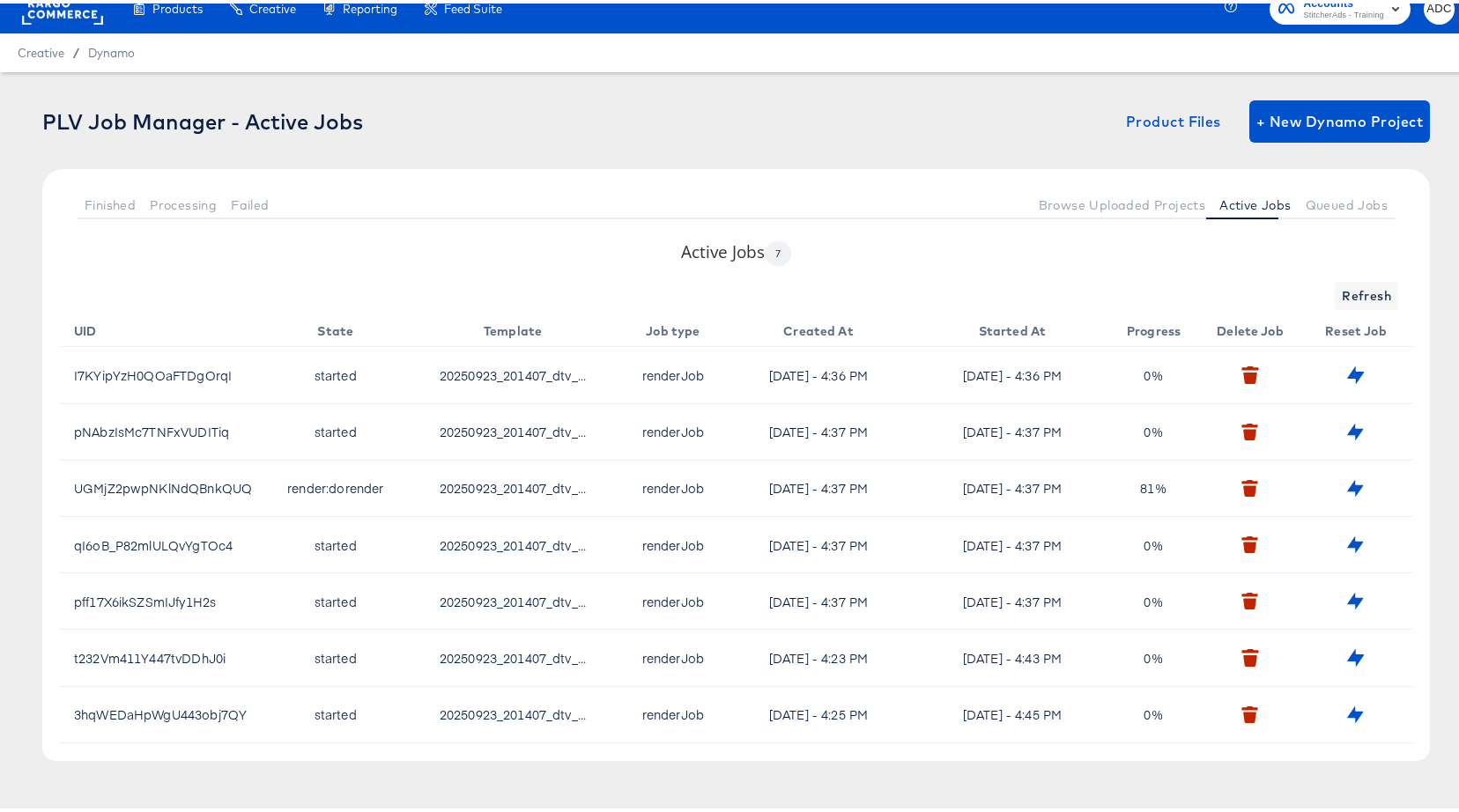
scroll to position [20, 0]
